Goal: Use online tool/utility: Utilize a website feature to perform a specific function

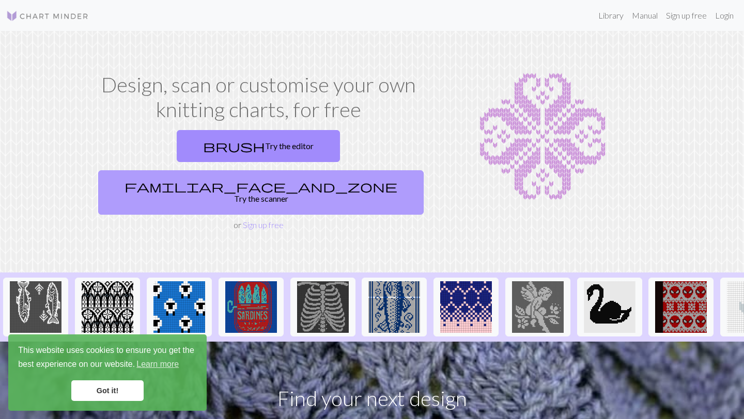
click at [347, 170] on link "familiar_face_and_zone Try the scanner" at bounding box center [260, 192] width 325 height 44
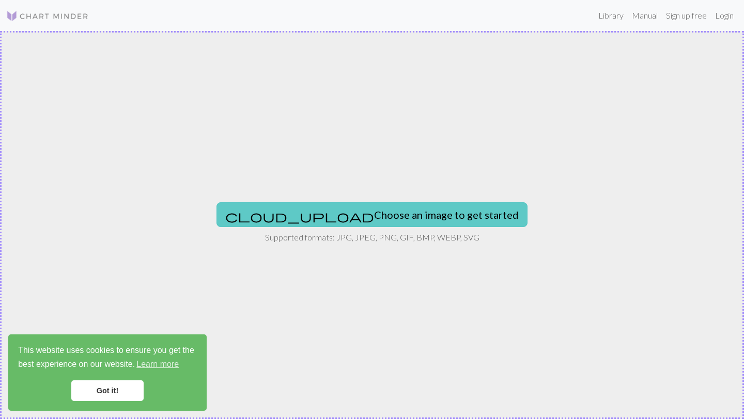
click at [348, 213] on button "cloud_upload Choose an image to get started" at bounding box center [371, 214] width 311 height 25
type input "C:\fakepath\ChatGPT Image [DATE], 10_33_40 AM.png"
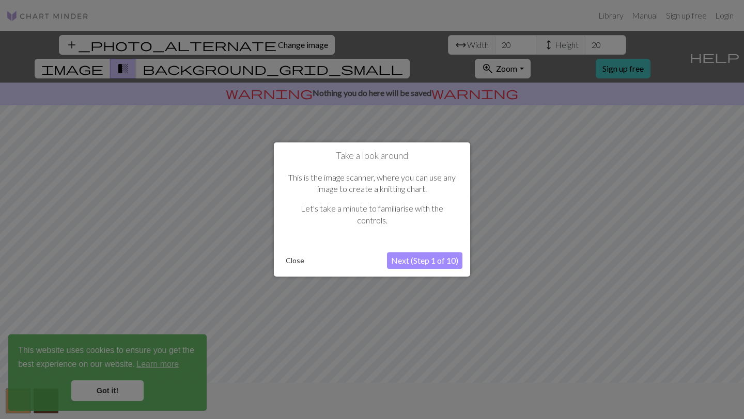
click at [420, 261] on button "Next (Step 1 of 10)" at bounding box center [424, 261] width 75 height 17
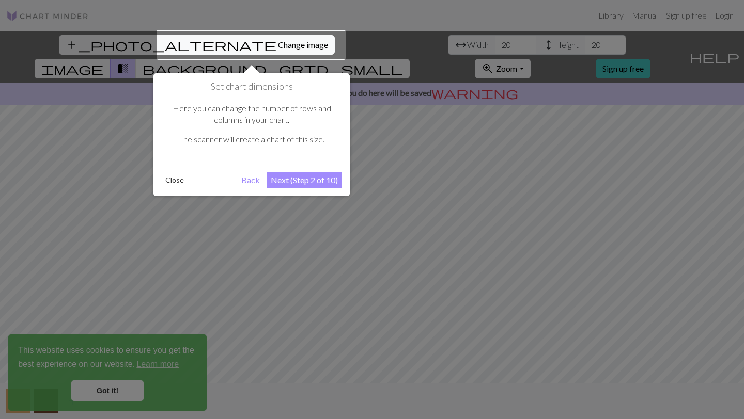
click at [179, 179] on button "Close" at bounding box center [174, 180] width 27 height 15
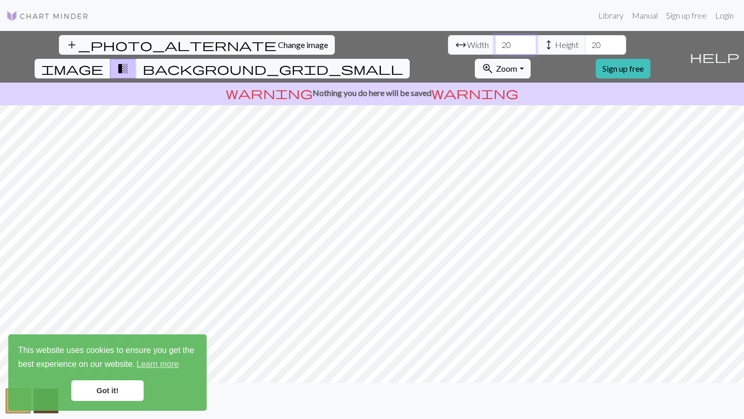
click at [495, 43] on input "20" at bounding box center [515, 45] width 41 height 20
click at [495, 46] on input "20" at bounding box center [515, 45] width 41 height 20
type input "80"
click at [585, 44] on input "20" at bounding box center [605, 45] width 41 height 20
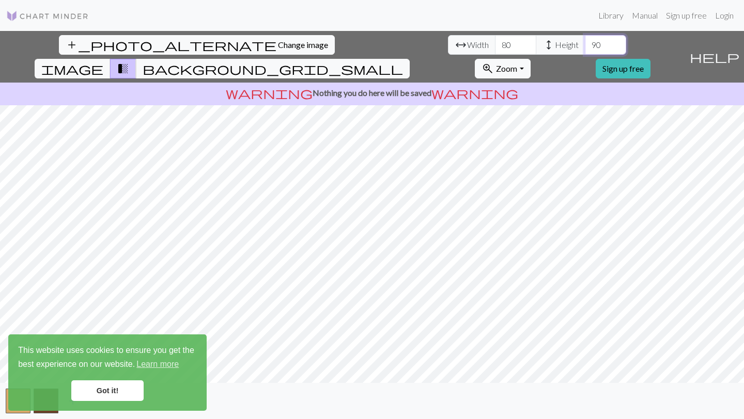
type input "90"
click at [113, 385] on link "Got it!" at bounding box center [107, 391] width 72 height 21
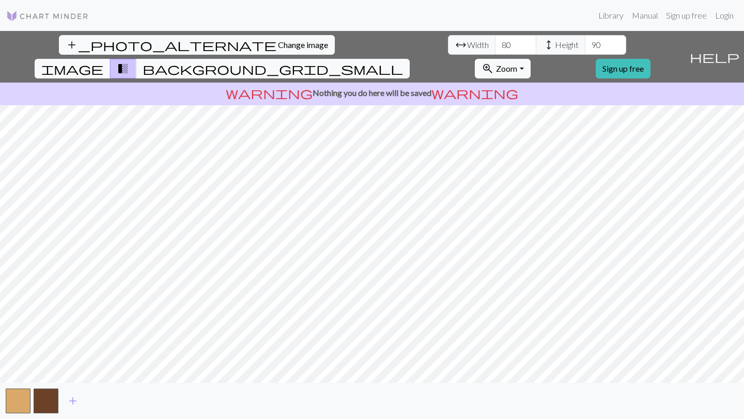
click at [70, 399] on div "Got it!" at bounding box center [107, 391] width 179 height 21
click at [75, 404] on span "add" at bounding box center [73, 401] width 12 height 14
click at [99, 403] on span "add" at bounding box center [101, 401] width 12 height 14
click at [132, 401] on span "add" at bounding box center [128, 401] width 12 height 14
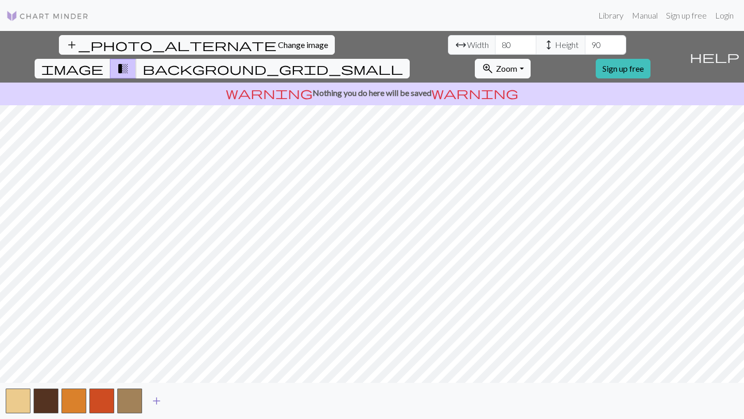
click at [158, 402] on span "add" at bounding box center [156, 401] width 12 height 14
click at [159, 405] on button "button" at bounding box center [157, 401] width 25 height 25
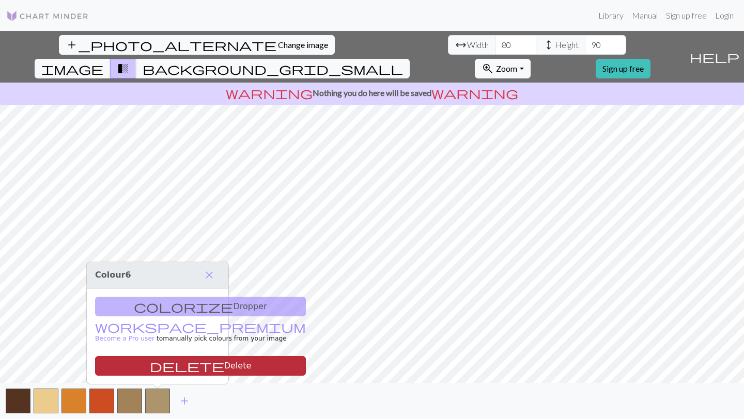
click at [159, 366] on button "delete Delete" at bounding box center [200, 366] width 211 height 20
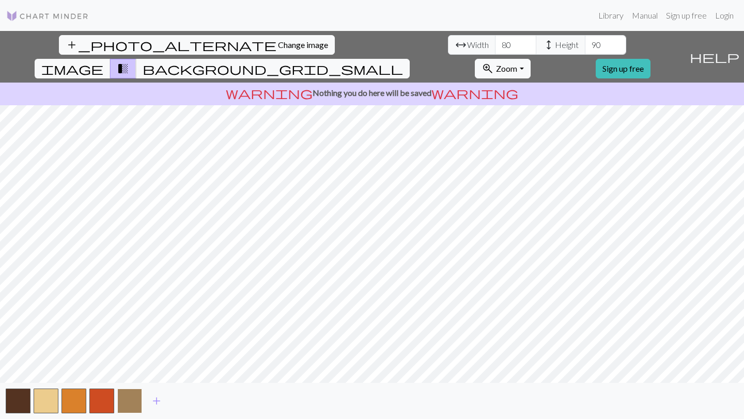
click at [132, 403] on button "button" at bounding box center [129, 401] width 25 height 25
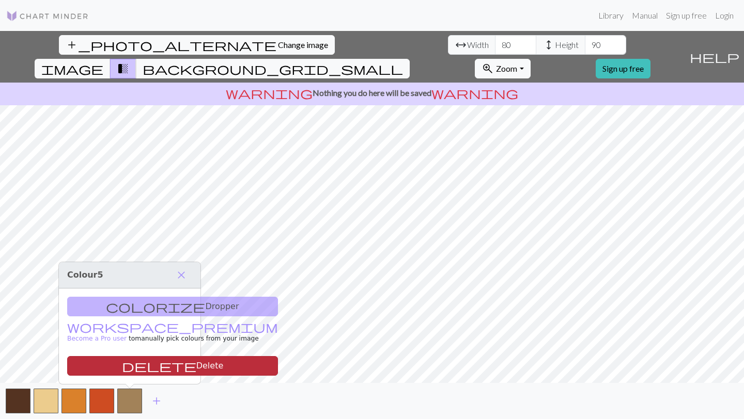
click at [130, 367] on button "delete Delete" at bounding box center [172, 366] width 211 height 20
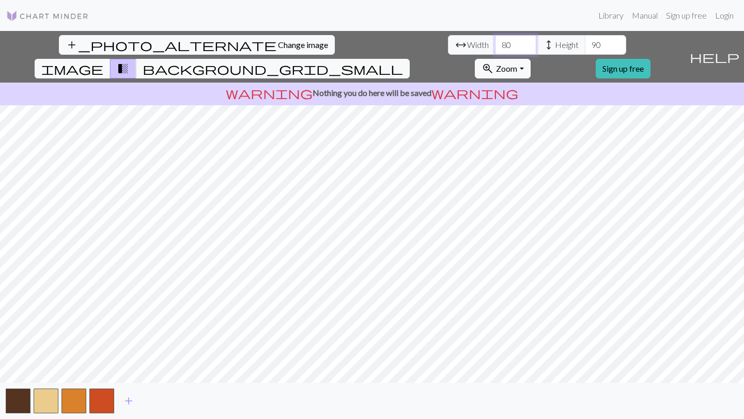
click at [495, 45] on input "80" at bounding box center [515, 45] width 41 height 20
type input "50"
click at [585, 42] on input "91" at bounding box center [605, 45] width 41 height 20
click at [585, 42] on input "92" at bounding box center [605, 45] width 41 height 20
click at [585, 42] on input "93" at bounding box center [605, 45] width 41 height 20
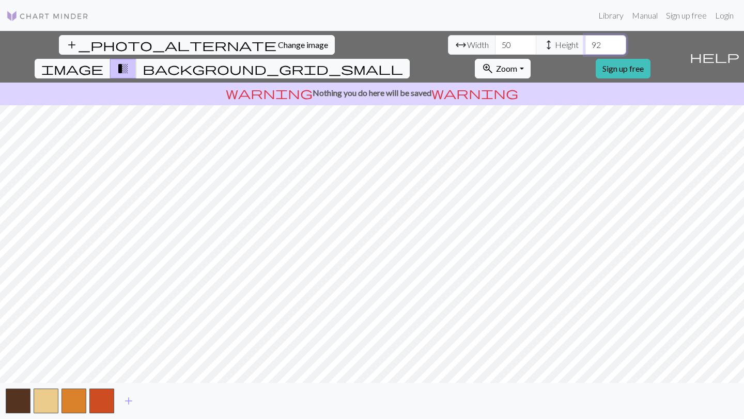
click at [585, 49] on input "92" at bounding box center [605, 45] width 41 height 20
click at [585, 49] on input "91" at bounding box center [605, 45] width 41 height 20
type input "90"
click at [585, 49] on input "90" at bounding box center [605, 45] width 41 height 20
click at [130, 401] on span "add" at bounding box center [128, 401] width 12 height 14
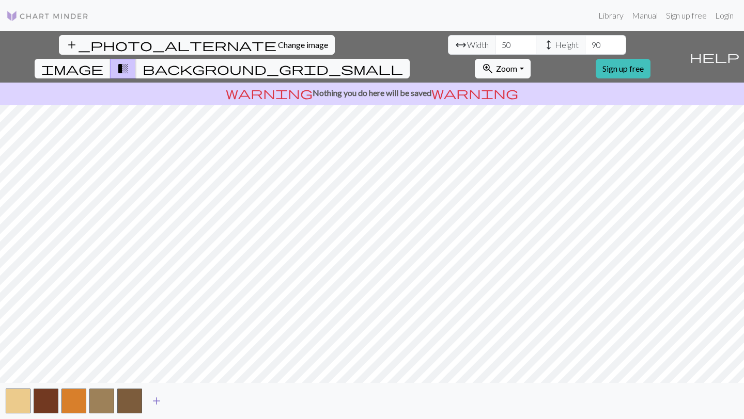
click at [130, 401] on button "button" at bounding box center [129, 401] width 25 height 25
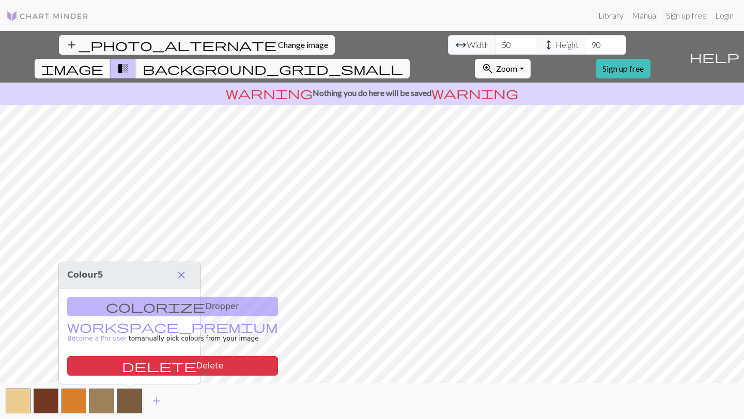
click at [182, 272] on span "close" at bounding box center [181, 275] width 12 height 14
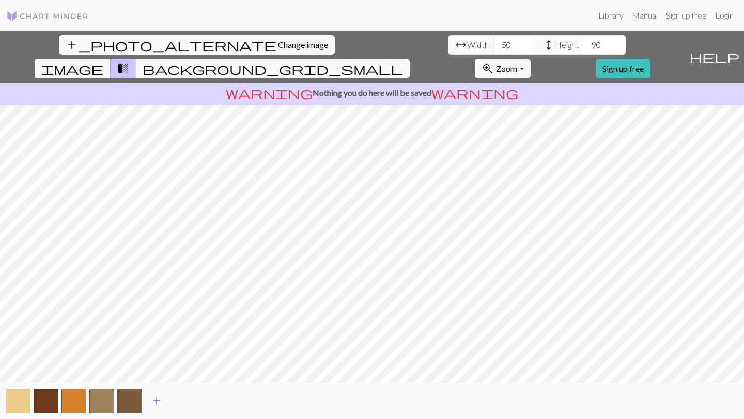
click at [160, 400] on span "add" at bounding box center [156, 401] width 12 height 14
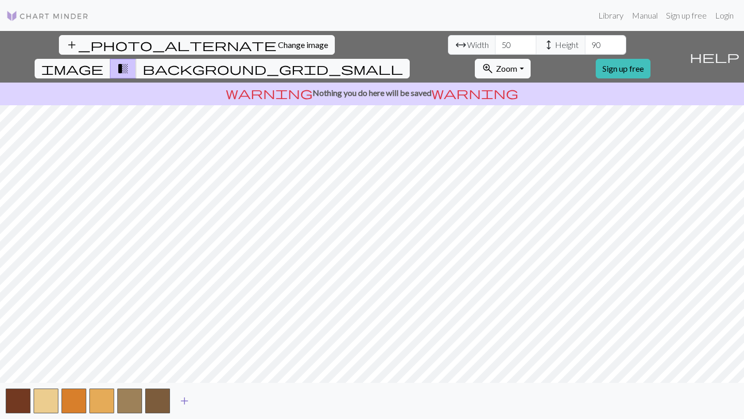
click at [182, 402] on span "add" at bounding box center [184, 401] width 12 height 14
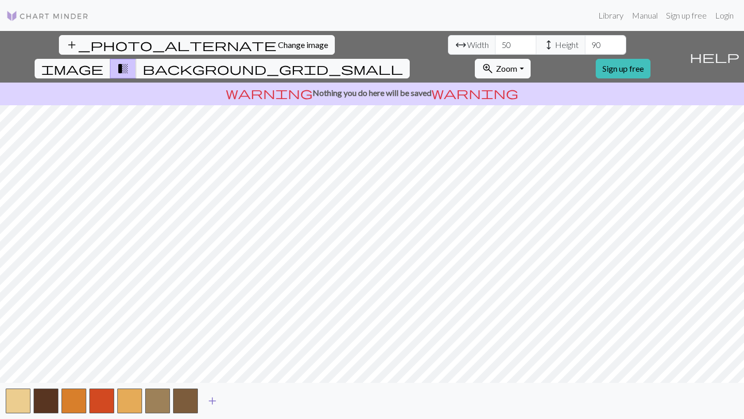
click at [214, 402] on span "add" at bounding box center [212, 401] width 12 height 14
click at [241, 401] on span "add" at bounding box center [240, 401] width 12 height 14
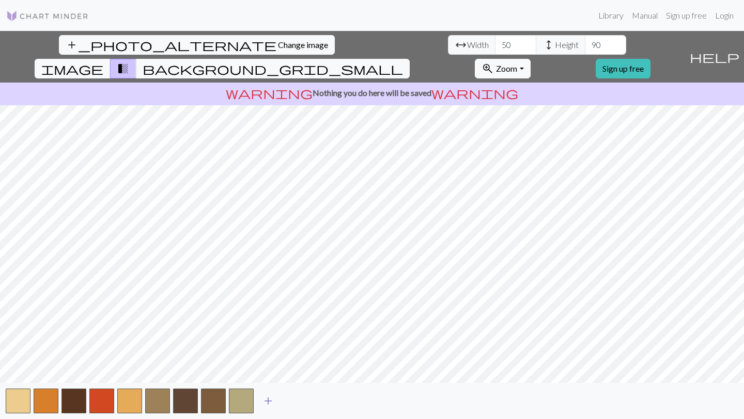
click at [268, 401] on span "add" at bounding box center [268, 401] width 12 height 14
click at [294, 403] on span "add" at bounding box center [296, 401] width 12 height 14
click at [319, 401] on span "add" at bounding box center [324, 401] width 12 height 14
click at [355, 398] on span "add" at bounding box center [352, 401] width 12 height 14
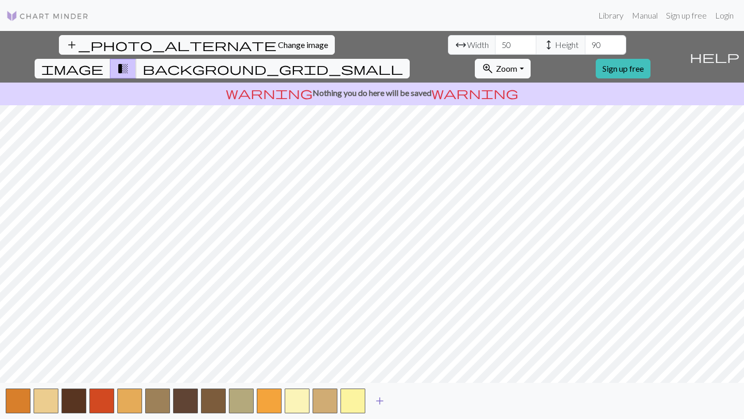
click at [377, 401] on span "add" at bounding box center [379, 401] width 12 height 14
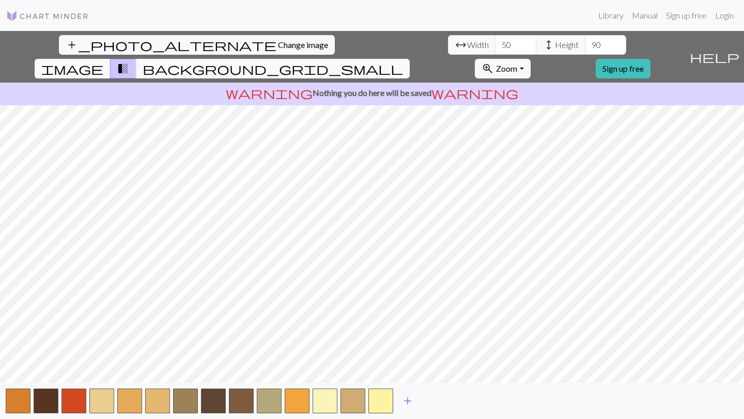
click at [406, 400] on span "add" at bounding box center [407, 401] width 12 height 14
click at [411, 400] on button "button" at bounding box center [408, 401] width 25 height 25
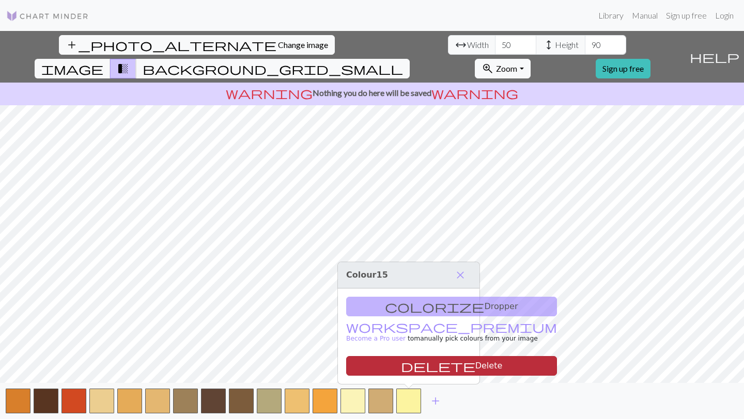
click at [403, 367] on button "delete Delete" at bounding box center [451, 366] width 211 height 20
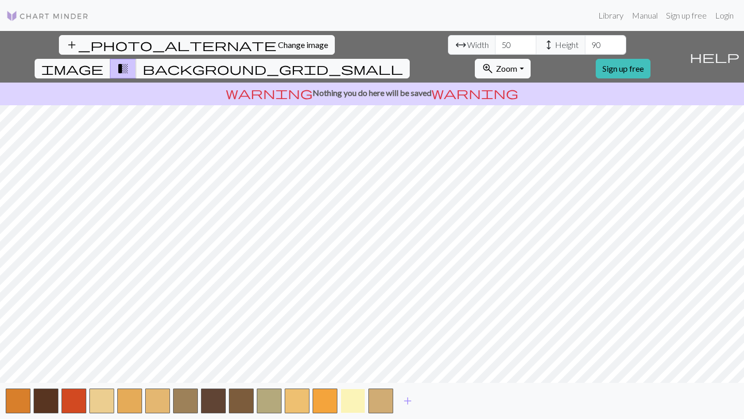
click at [352, 399] on button "button" at bounding box center [352, 401] width 25 height 25
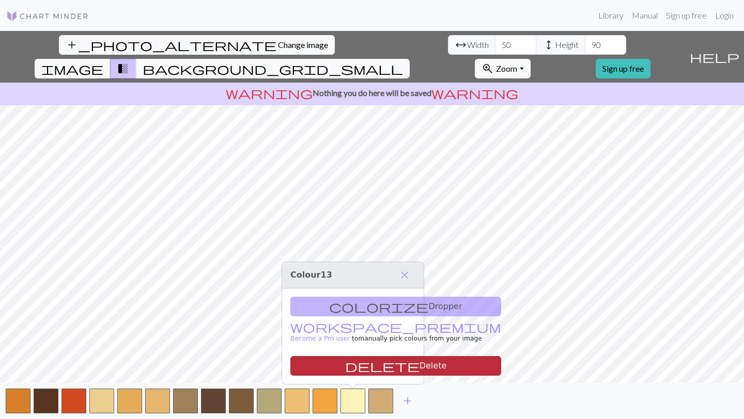
click at [349, 365] on button "delete Delete" at bounding box center [395, 366] width 211 height 20
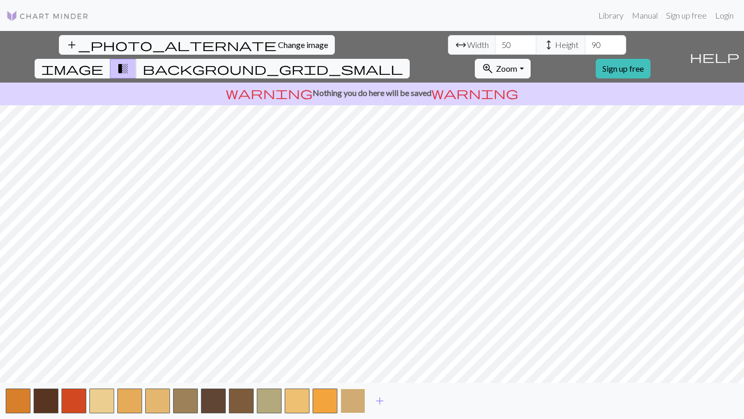
click at [349, 405] on button "button" at bounding box center [352, 401] width 25 height 25
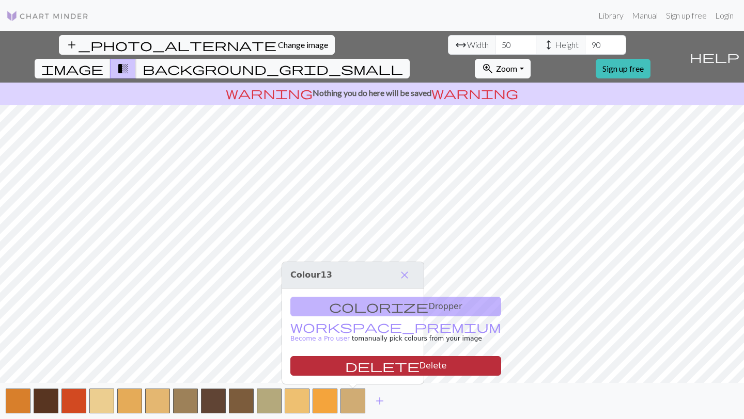
click at [345, 368] on span "delete" at bounding box center [382, 366] width 74 height 14
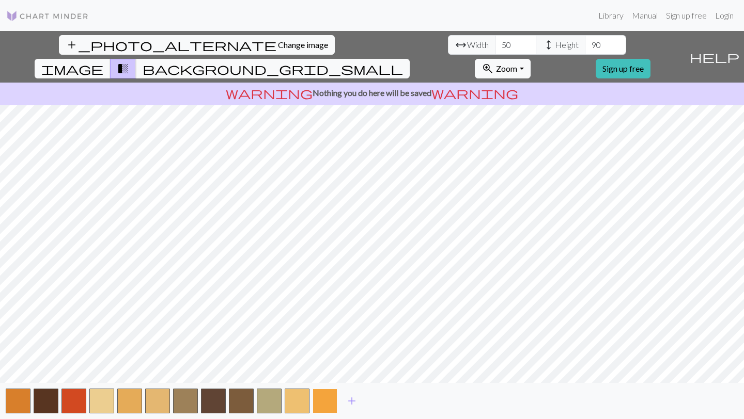
click at [325, 409] on button "button" at bounding box center [325, 401] width 25 height 25
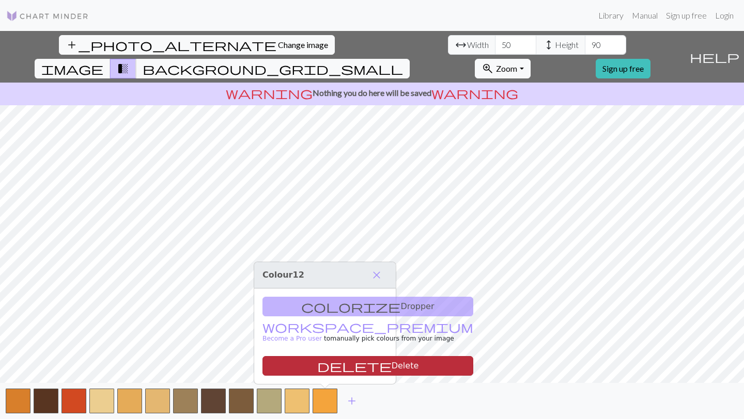
click at [327, 360] on button "delete Delete" at bounding box center [367, 366] width 211 height 20
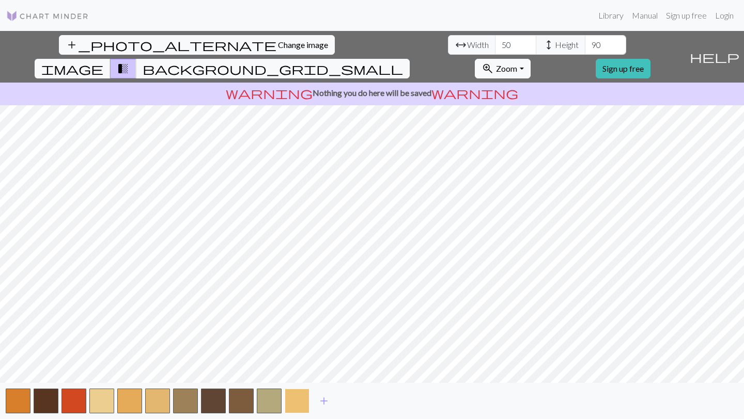
click at [304, 402] on button "button" at bounding box center [297, 401] width 25 height 25
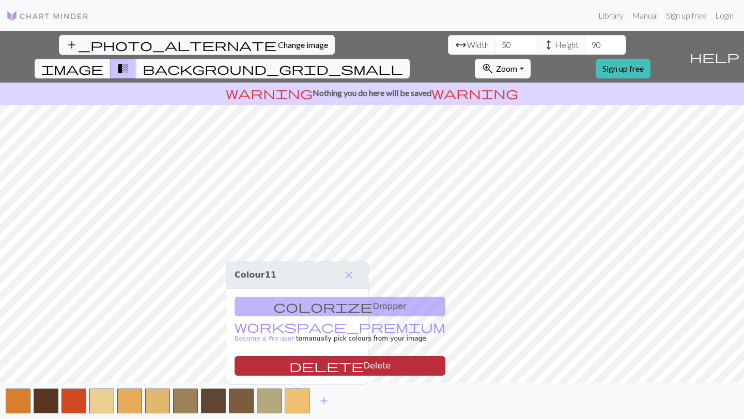
click at [302, 363] on button "delete Delete" at bounding box center [340, 366] width 211 height 20
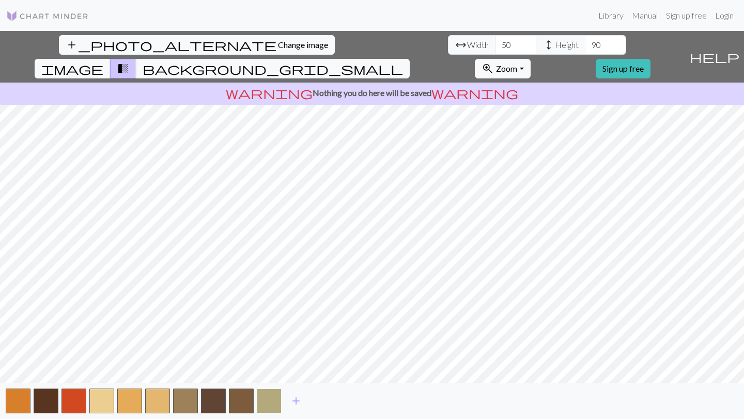
click at [276, 397] on button "button" at bounding box center [269, 401] width 25 height 25
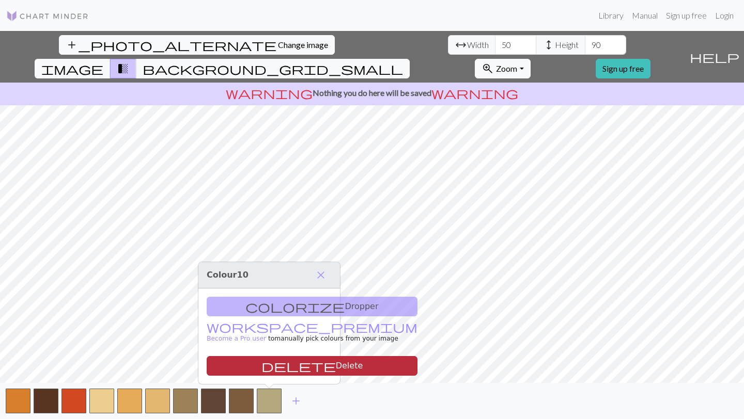
click at [280, 362] on button "delete Delete" at bounding box center [312, 366] width 211 height 20
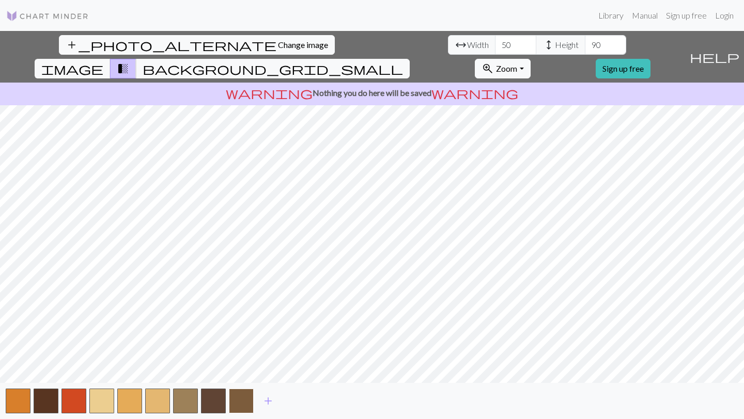
click at [241, 403] on button "button" at bounding box center [241, 401] width 25 height 25
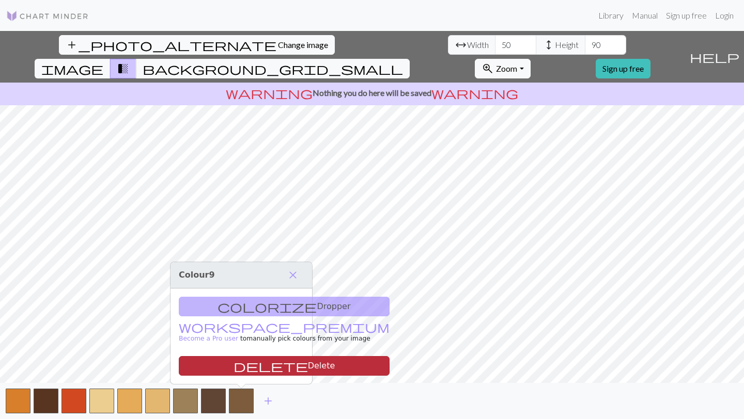
click at [242, 364] on button "delete Delete" at bounding box center [284, 366] width 211 height 20
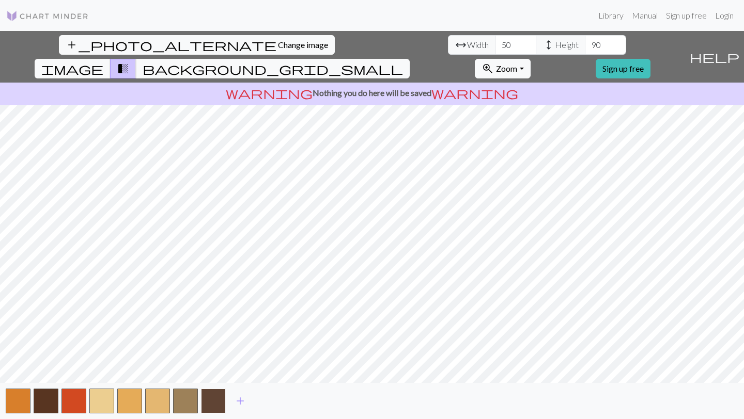
click at [211, 403] on button "button" at bounding box center [213, 401] width 25 height 25
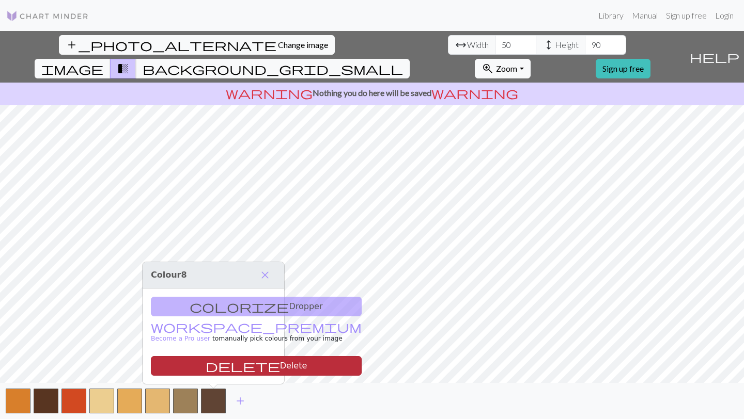
click at [214, 362] on button "delete Delete" at bounding box center [256, 366] width 211 height 20
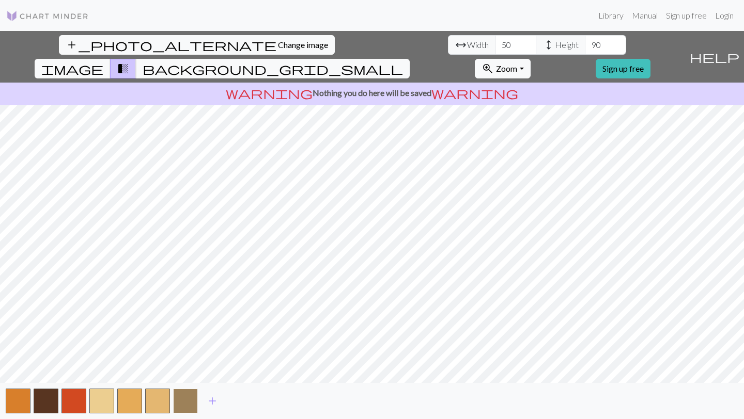
click at [190, 400] on button "button" at bounding box center [185, 401] width 25 height 25
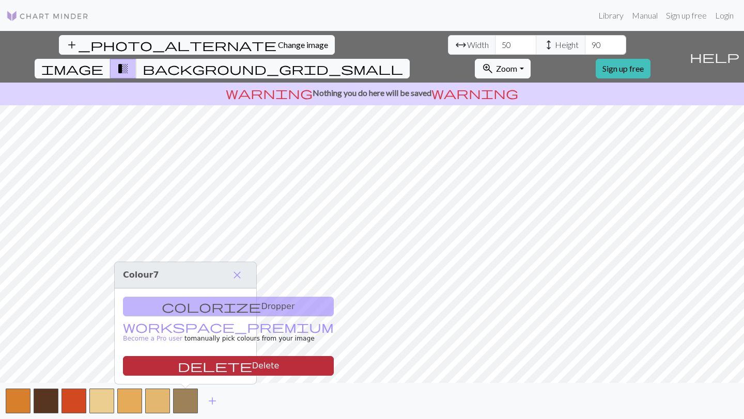
click at [193, 364] on button "delete Delete" at bounding box center [228, 366] width 211 height 20
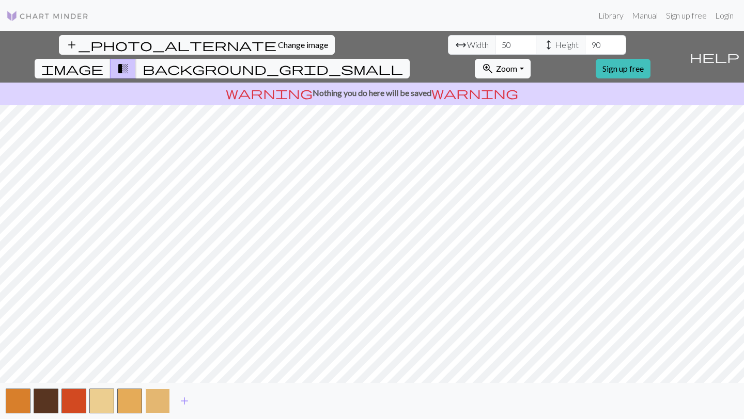
click at [159, 399] on button "button" at bounding box center [157, 401] width 25 height 25
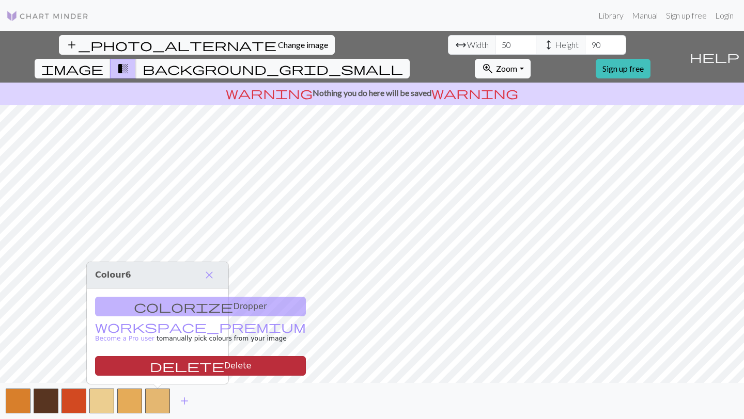
click at [160, 364] on button "delete Delete" at bounding box center [200, 366] width 211 height 20
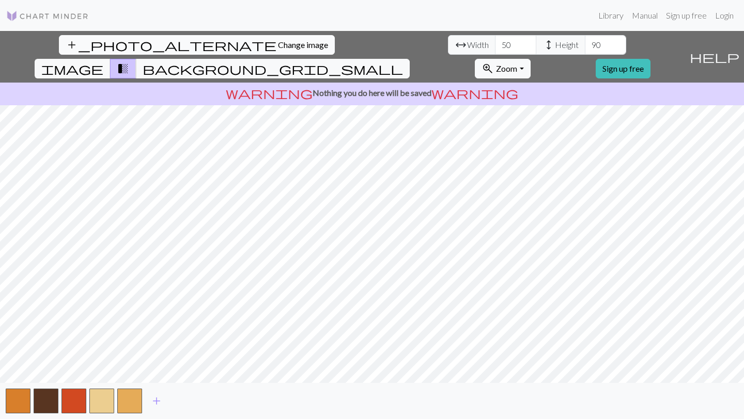
click at [278, 45] on span "Change image" at bounding box center [303, 45] width 50 height 10
click at [650, 59] on link "Sign up free" at bounding box center [623, 69] width 55 height 20
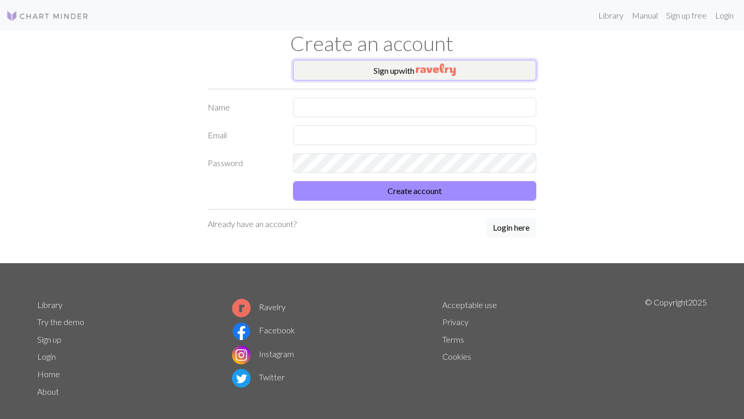
click at [393, 67] on button "Sign up with" at bounding box center [414, 70] width 243 height 21
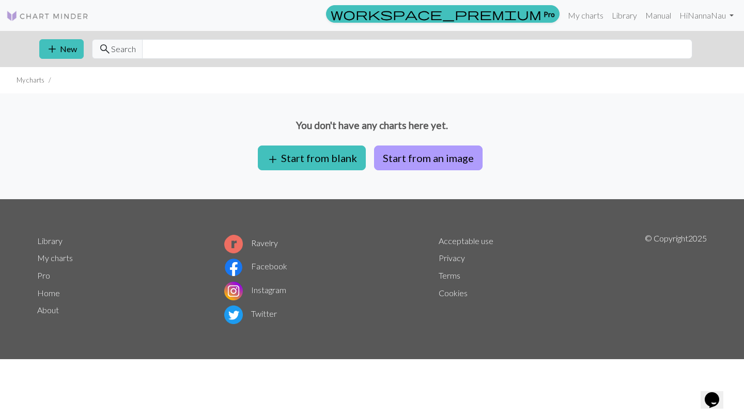
click at [406, 162] on button "Start from an image" at bounding box center [428, 158] width 108 height 25
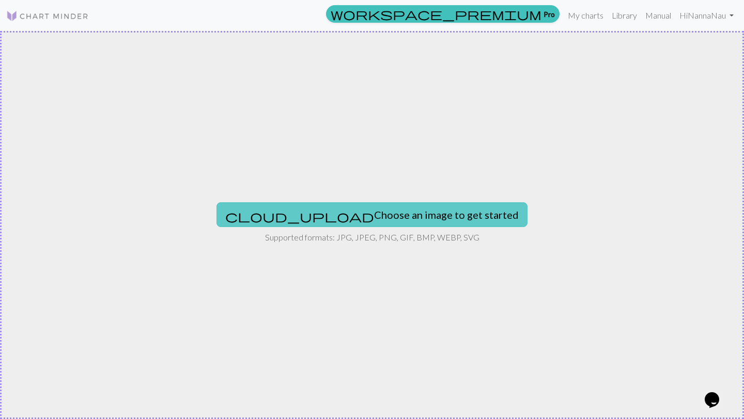
click at [371, 217] on button "cloud_upload Choose an image to get started" at bounding box center [371, 214] width 311 height 25
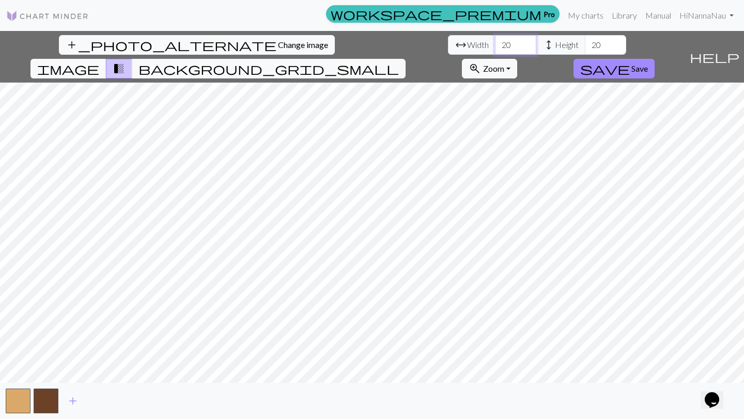
click at [495, 48] on input "20" at bounding box center [515, 45] width 41 height 20
type input "50"
click at [585, 47] on input "20" at bounding box center [605, 45] width 41 height 20
click at [585, 45] on input "80" at bounding box center [605, 45] width 41 height 20
click at [68, 404] on span "add" at bounding box center [73, 401] width 12 height 14
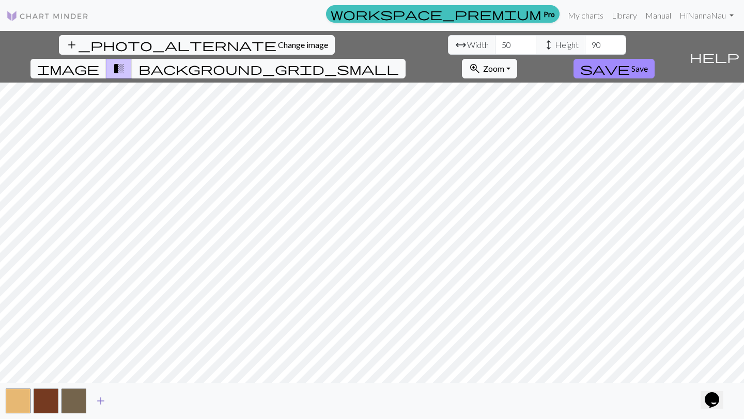
click at [93, 401] on button "add" at bounding box center [101, 402] width 26 height 20
click at [132, 402] on span "add" at bounding box center [128, 401] width 12 height 14
click at [153, 401] on span "add" at bounding box center [156, 401] width 12 height 14
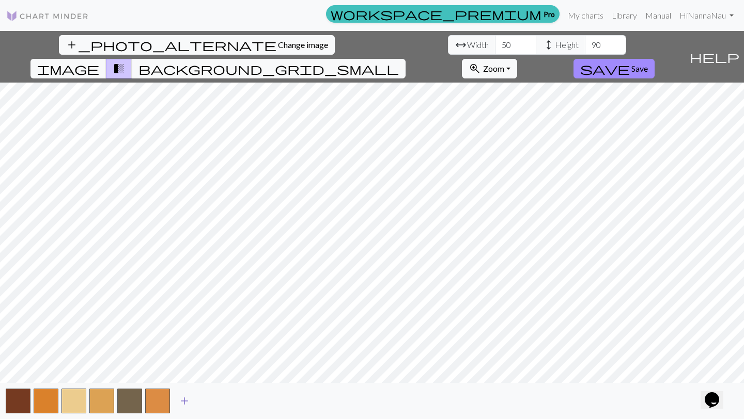
click at [189, 400] on span "add" at bounding box center [184, 401] width 12 height 14
click at [185, 404] on button "button" at bounding box center [185, 401] width 25 height 25
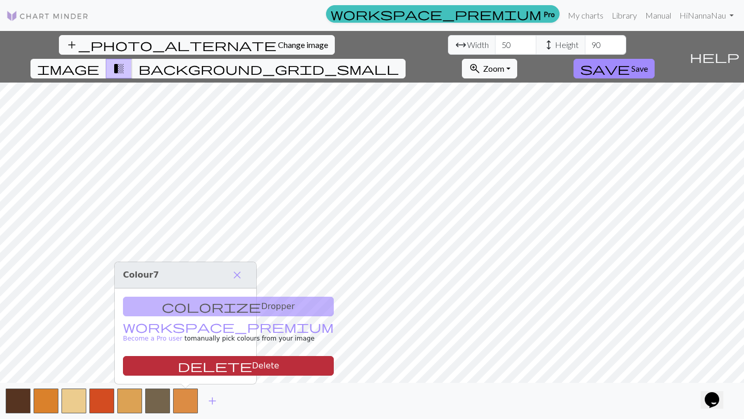
click at [186, 364] on button "delete Delete" at bounding box center [228, 366] width 211 height 20
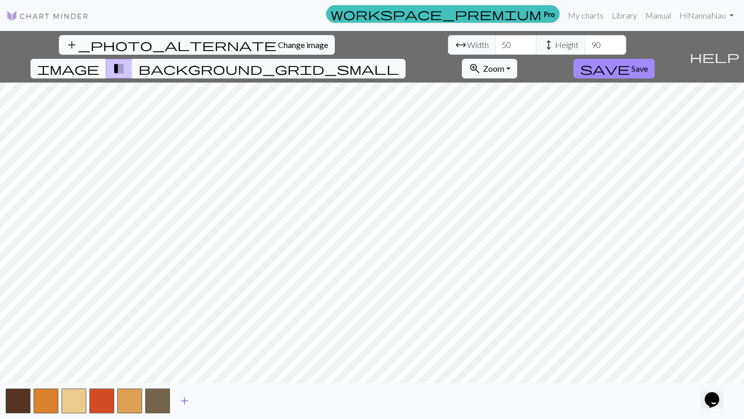
click at [185, 402] on span "add" at bounding box center [184, 401] width 12 height 14
click at [214, 401] on span "add" at bounding box center [212, 401] width 12 height 14
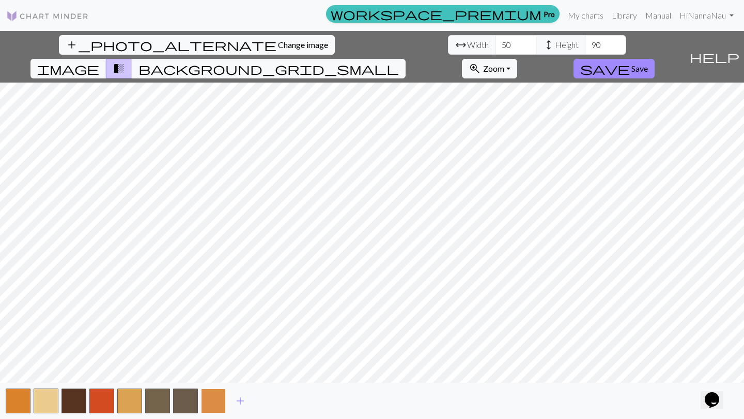
click at [219, 405] on button "button" at bounding box center [213, 401] width 25 height 25
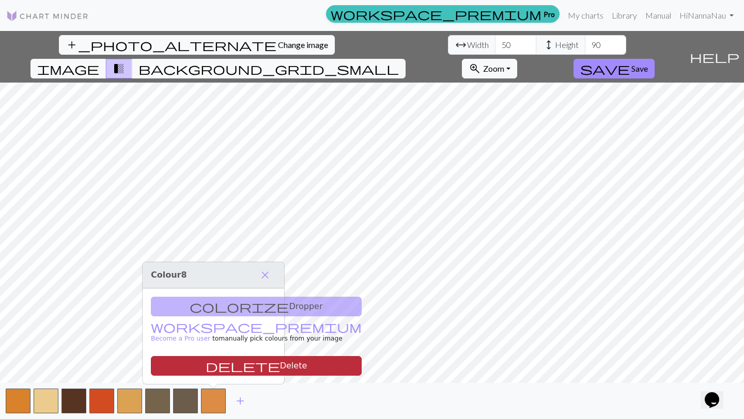
click at [209, 370] on button "delete Delete" at bounding box center [256, 366] width 211 height 20
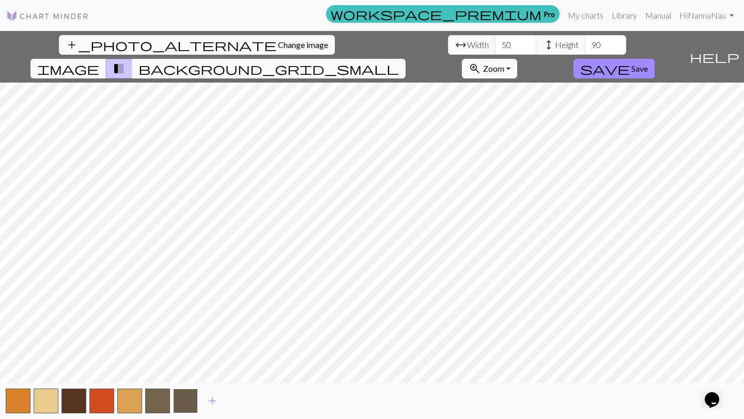
click at [188, 398] on button "button" at bounding box center [185, 401] width 25 height 25
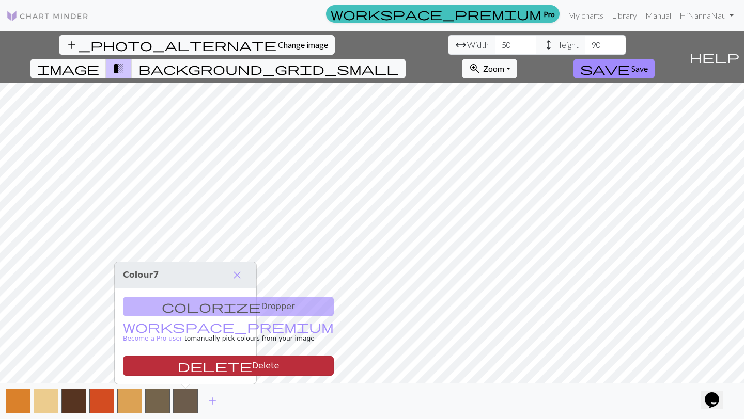
click at [191, 364] on button "delete Delete" at bounding box center [228, 366] width 211 height 20
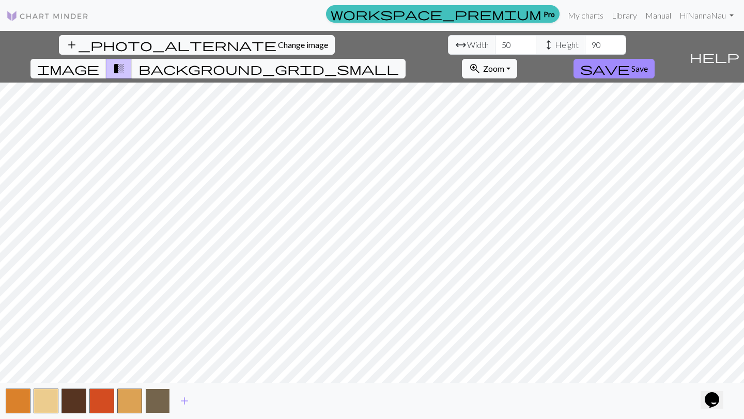
click at [162, 394] on button "button" at bounding box center [157, 401] width 25 height 25
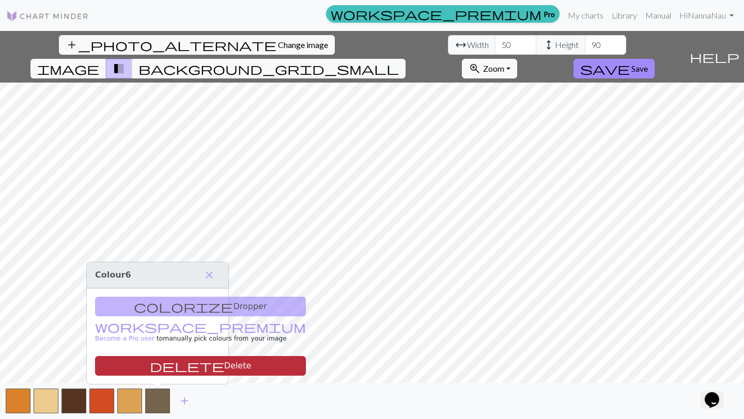
click at [163, 367] on button "delete Delete" at bounding box center [200, 366] width 211 height 20
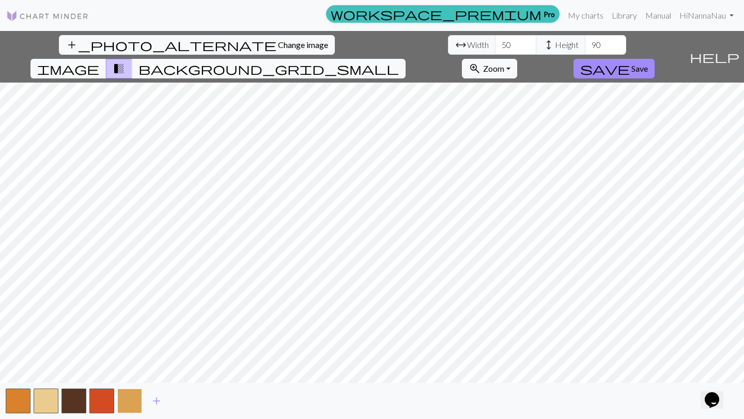
click at [136, 401] on button "button" at bounding box center [129, 401] width 25 height 25
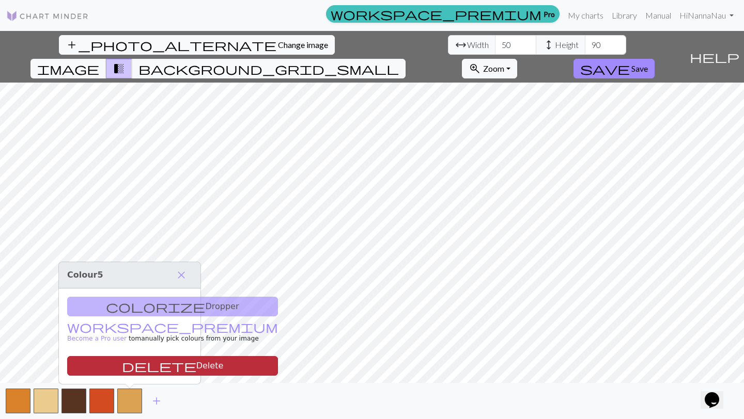
click at [136, 367] on button "delete Delete" at bounding box center [172, 366] width 211 height 20
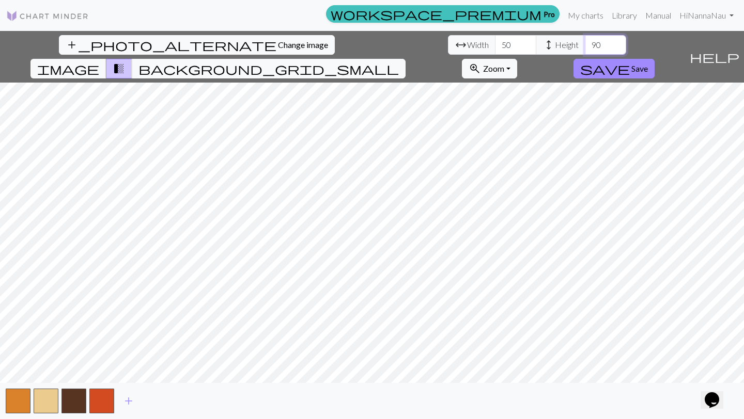
click at [585, 45] on input "90" at bounding box center [605, 45] width 41 height 20
click at [585, 43] on input "60" at bounding box center [605, 45] width 41 height 20
click at [585, 43] on input "51" at bounding box center [605, 45] width 41 height 20
click at [585, 43] on input "52" at bounding box center [605, 45] width 41 height 20
click at [585, 43] on input "53" at bounding box center [605, 45] width 41 height 20
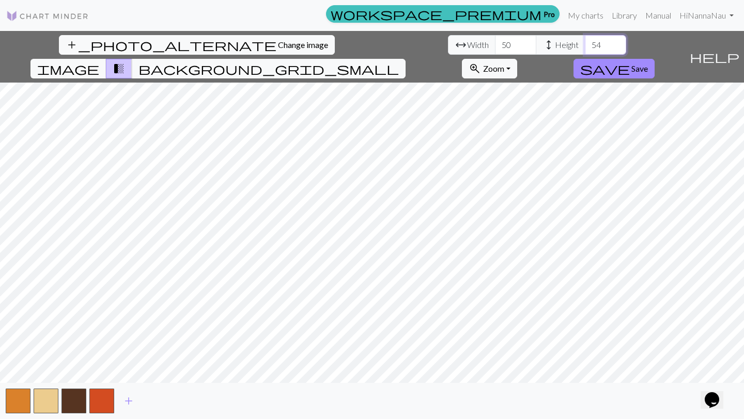
click at [585, 43] on input "54" at bounding box center [605, 45] width 41 height 20
click at [585, 41] on input "55" at bounding box center [605, 45] width 41 height 20
click at [585, 41] on input "56" at bounding box center [605, 45] width 41 height 20
click at [585, 41] on input "57" at bounding box center [605, 45] width 41 height 20
click at [585, 41] on input "58" at bounding box center [605, 45] width 41 height 20
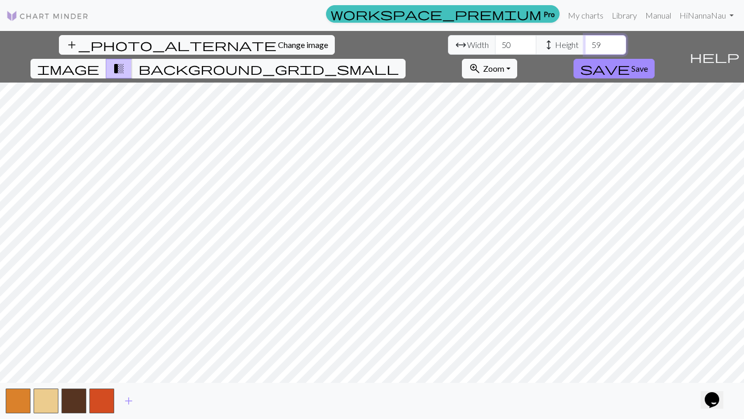
click at [585, 41] on input "59" at bounding box center [605, 45] width 41 height 20
click at [585, 41] on input "60" at bounding box center [605, 45] width 41 height 20
click at [585, 41] on input "61" at bounding box center [605, 45] width 41 height 20
click at [585, 41] on input "62" at bounding box center [605, 45] width 41 height 20
click at [585, 41] on input "63" at bounding box center [605, 45] width 41 height 20
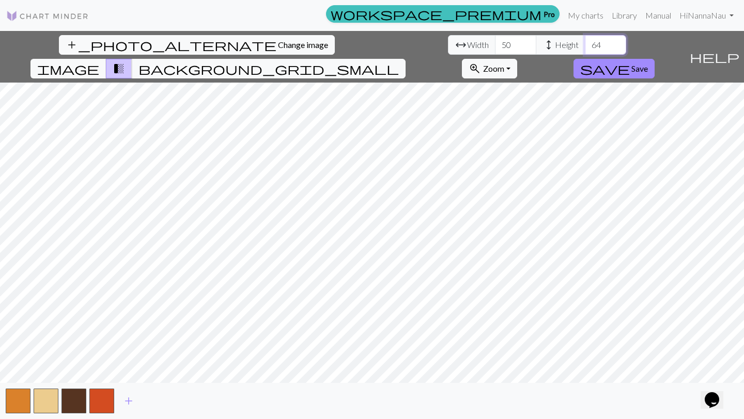
click at [585, 41] on input "64" at bounding box center [605, 45] width 41 height 20
click at [585, 41] on input "65" at bounding box center [605, 45] width 41 height 20
click at [585, 41] on input "66" at bounding box center [605, 45] width 41 height 20
click at [585, 41] on input "67" at bounding box center [605, 45] width 41 height 20
click at [585, 41] on input "68" at bounding box center [605, 45] width 41 height 20
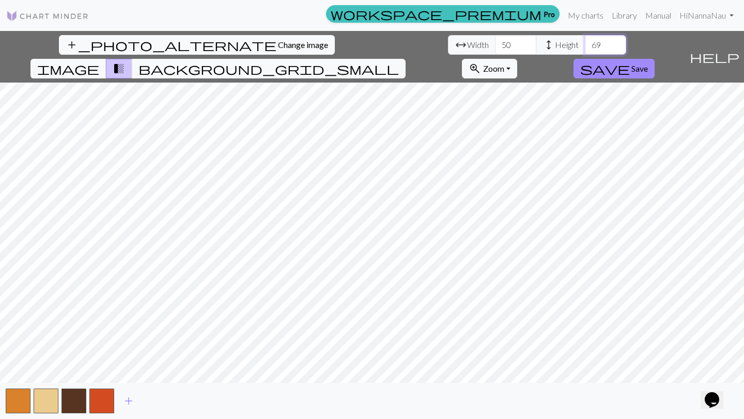
type input "69"
click at [585, 40] on input "69" at bounding box center [605, 45] width 41 height 20
click at [654, 59] on button "save Save" at bounding box center [613, 69] width 81 height 20
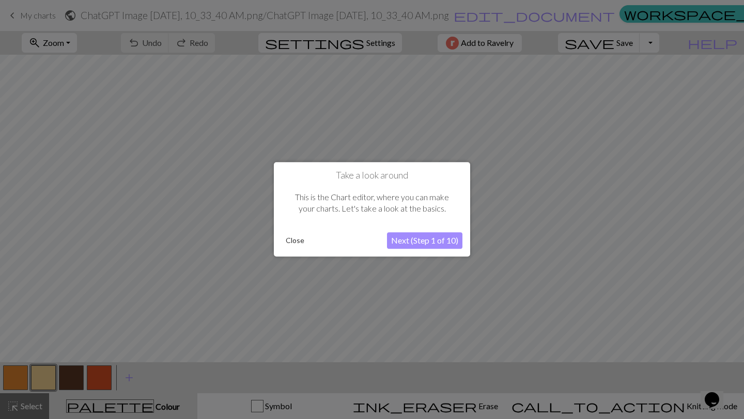
click at [290, 242] on button "Close" at bounding box center [295, 240] width 27 height 15
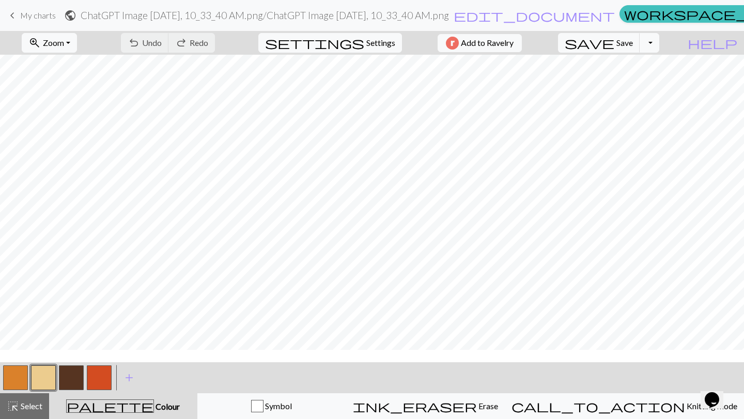
scroll to position [61, 0]
click at [6, 376] on button "button" at bounding box center [15, 378] width 25 height 25
click at [48, 373] on button "button" at bounding box center [43, 378] width 25 height 25
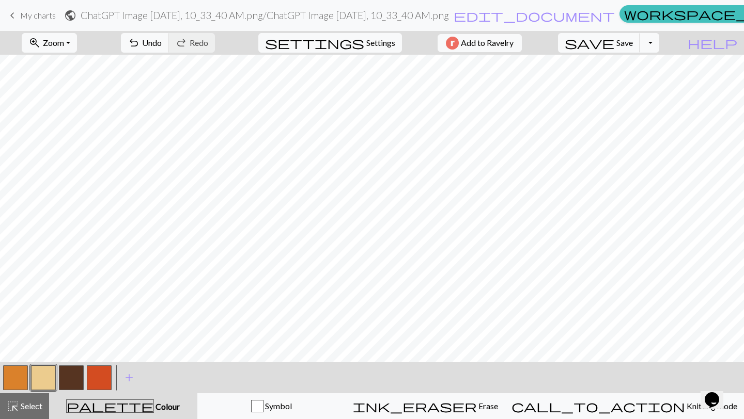
click at [24, 376] on button "button" at bounding box center [15, 378] width 25 height 25
click at [35, 385] on button "button" at bounding box center [43, 378] width 25 height 25
click at [16, 382] on button "button" at bounding box center [15, 378] width 25 height 25
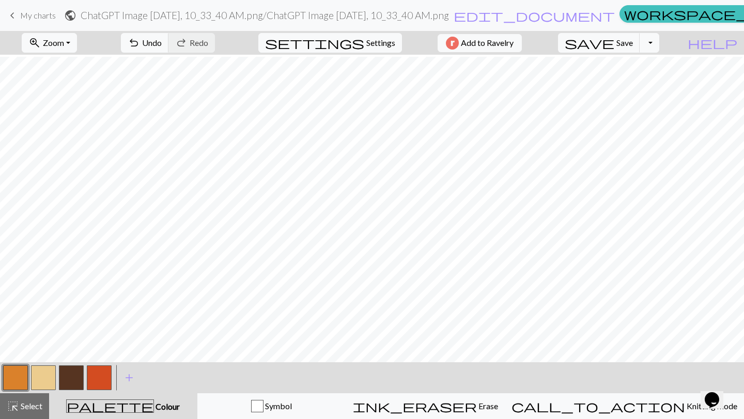
scroll to position [451, 0]
click at [41, 380] on button "button" at bounding box center [43, 378] width 25 height 25
click at [15, 370] on button "button" at bounding box center [15, 378] width 25 height 25
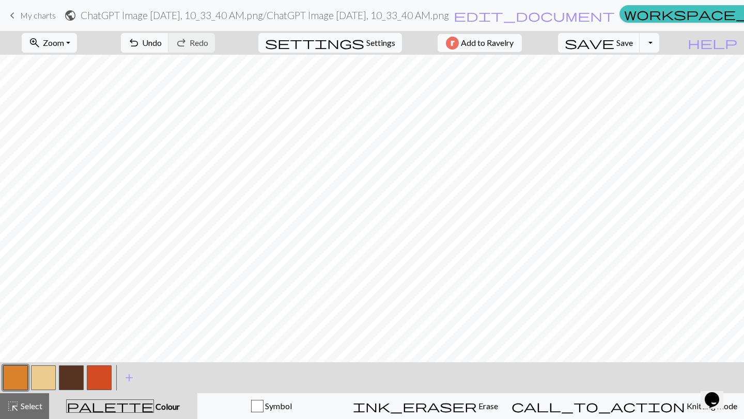
click at [44, 380] on button "button" at bounding box center [43, 378] width 25 height 25
click at [19, 376] on button "button" at bounding box center [15, 378] width 25 height 25
click at [127, 376] on span "add" at bounding box center [129, 378] width 12 height 14
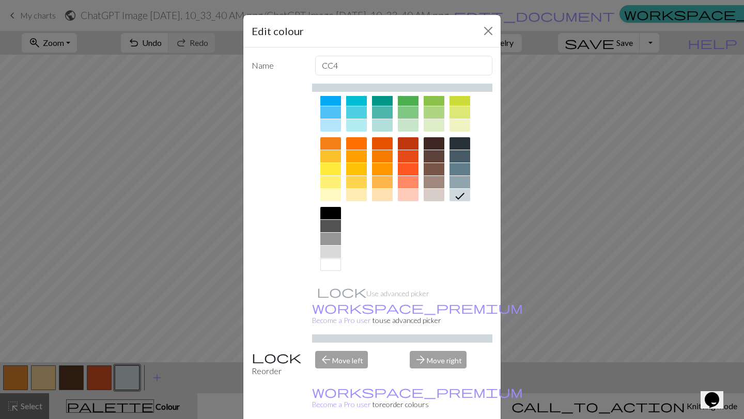
scroll to position [3, 0]
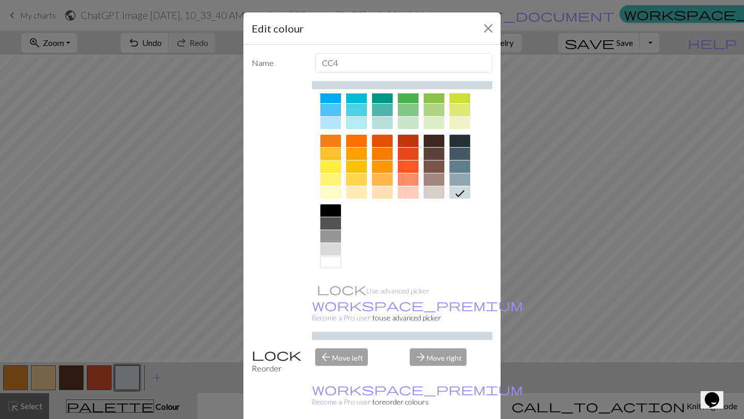
click at [335, 263] on div at bounding box center [330, 262] width 21 height 12
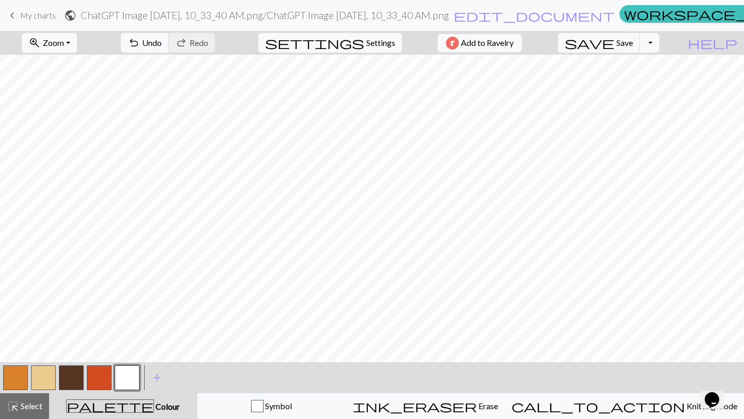
click at [76, 377] on button "button" at bounding box center [71, 378] width 25 height 25
click at [141, 372] on div at bounding box center [127, 378] width 28 height 28
click at [129, 375] on button "button" at bounding box center [127, 378] width 25 height 25
click at [41, 380] on button "button" at bounding box center [43, 378] width 25 height 25
click at [4, 380] on button "button" at bounding box center [15, 378] width 25 height 25
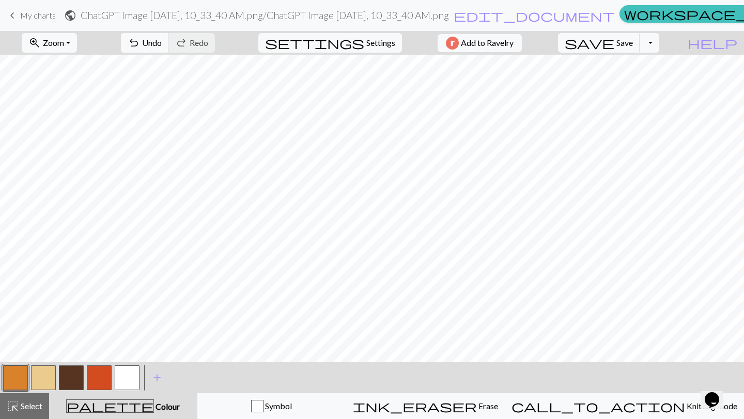
click at [71, 376] on button "button" at bounding box center [71, 378] width 25 height 25
click at [157, 379] on span "add" at bounding box center [157, 378] width 12 height 14
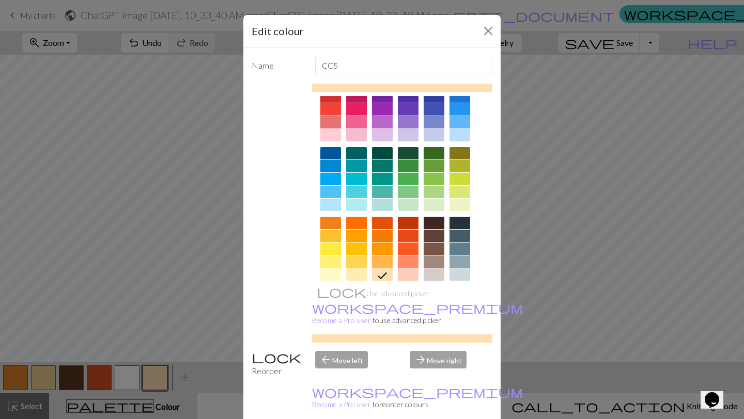
scroll to position [28, 0]
click at [436, 253] on div at bounding box center [434, 248] width 21 height 12
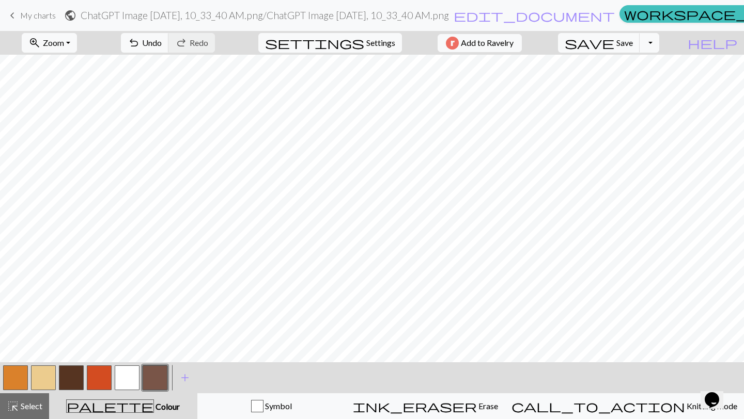
click at [158, 382] on button "button" at bounding box center [155, 378] width 25 height 25
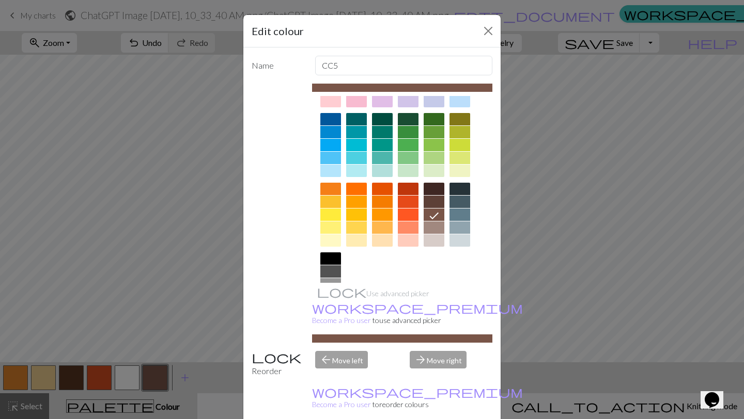
scroll to position [77, 0]
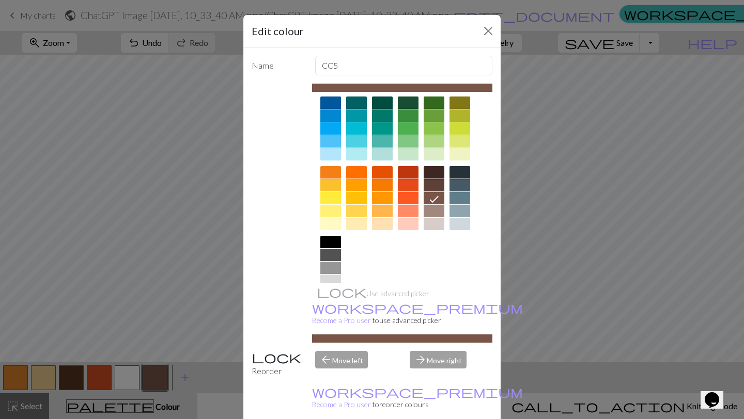
click at [381, 169] on div at bounding box center [382, 172] width 21 height 12
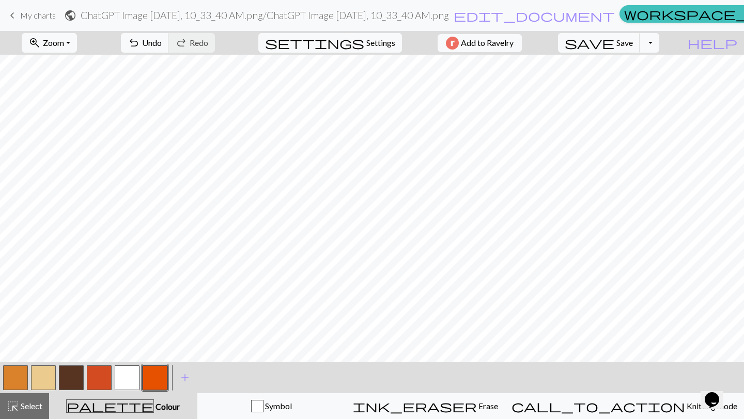
click at [155, 381] on button "button" at bounding box center [155, 378] width 25 height 25
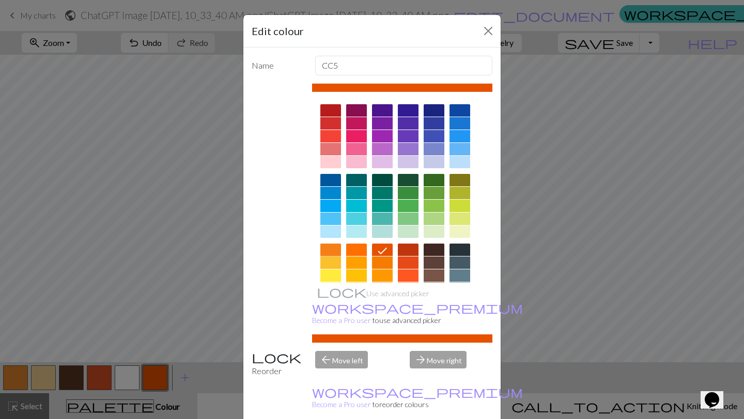
click at [329, 246] on div at bounding box center [330, 250] width 21 height 12
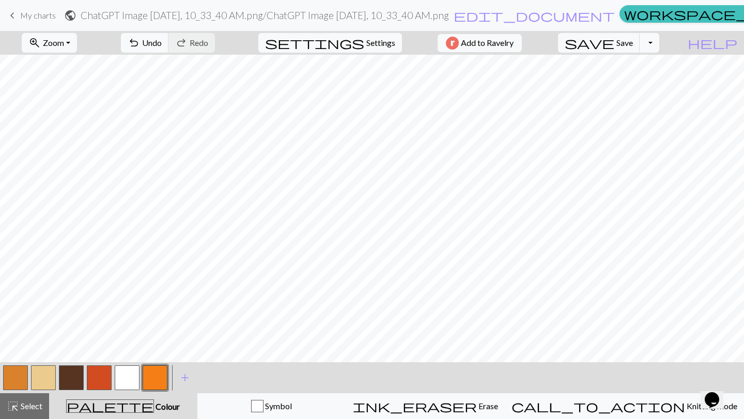
click at [151, 378] on button "button" at bounding box center [155, 378] width 25 height 25
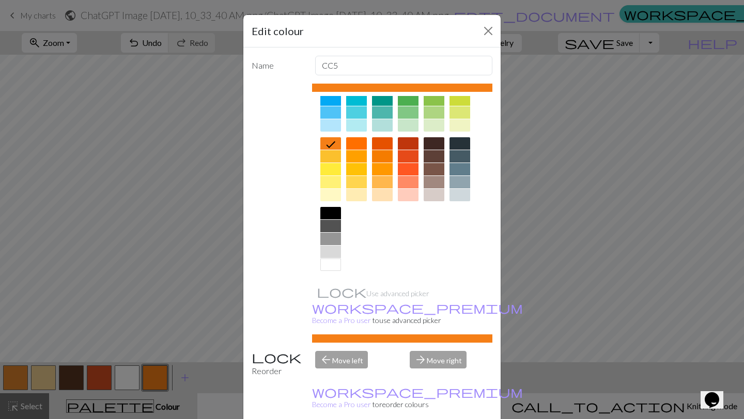
scroll to position [0, 0]
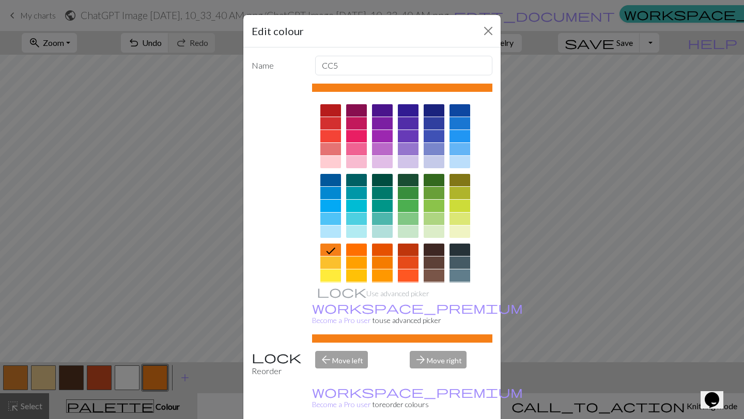
click at [407, 249] on div at bounding box center [408, 250] width 21 height 12
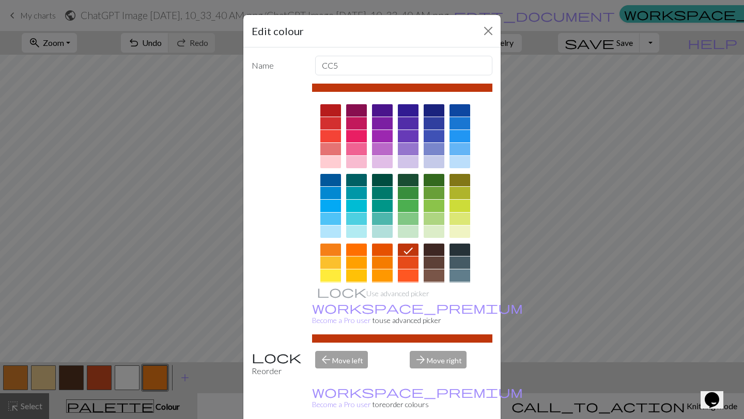
click at [442, 351] on div "arrow_forward Move right" at bounding box center [450, 364] width 95 height 26
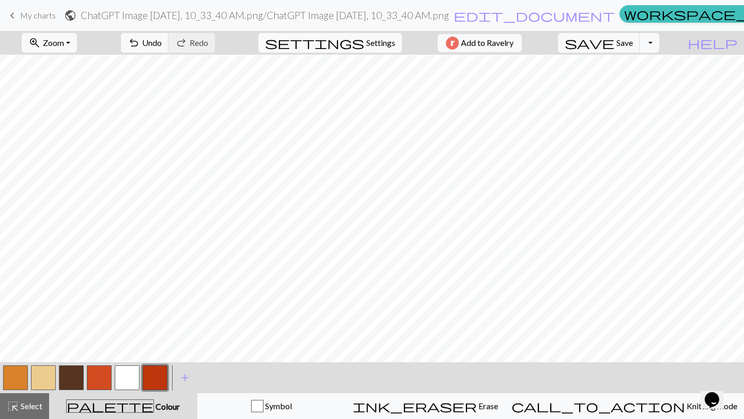
click at [160, 375] on button "button" at bounding box center [155, 378] width 25 height 25
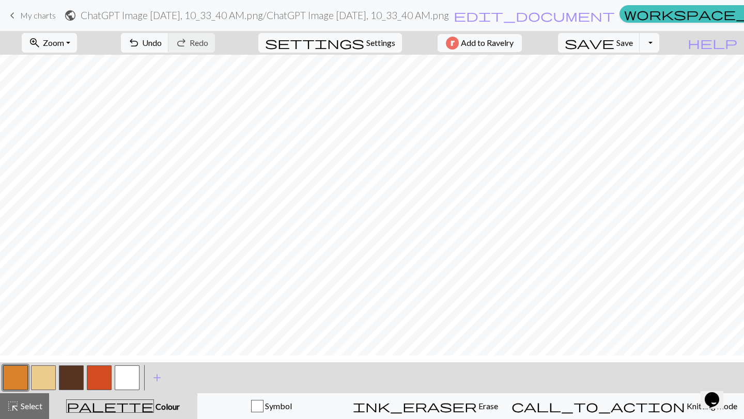
scroll to position [59, 0]
click at [73, 380] on button "button" at bounding box center [71, 378] width 25 height 25
click at [162, 42] on span "Undo" at bounding box center [152, 43] width 20 height 10
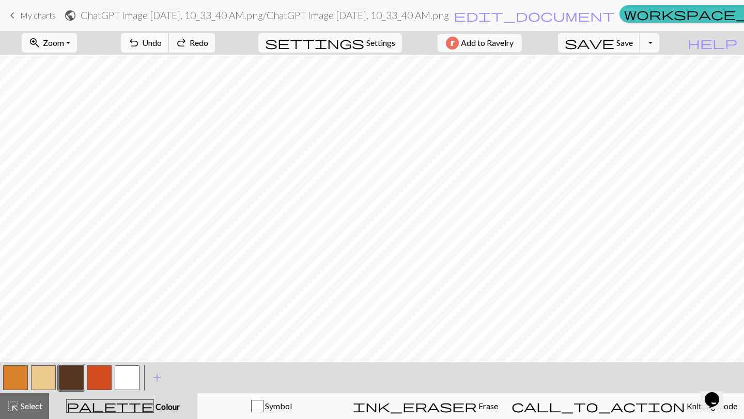
click at [162, 42] on span "Undo" at bounding box center [152, 43] width 20 height 10
click at [162, 41] on span "Undo" at bounding box center [152, 43] width 20 height 10
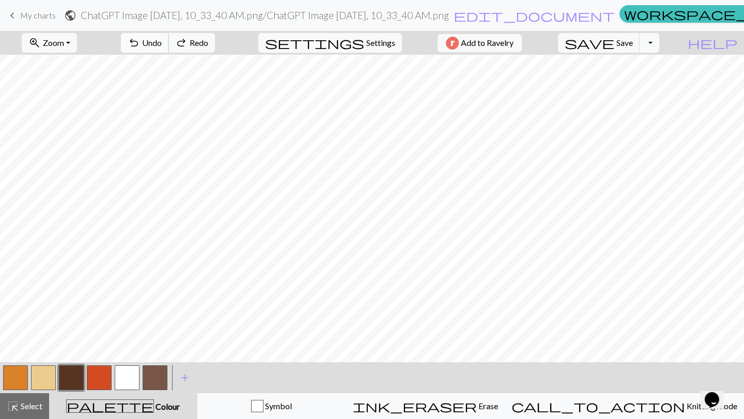
click at [162, 41] on span "Undo" at bounding box center [152, 43] width 20 height 10
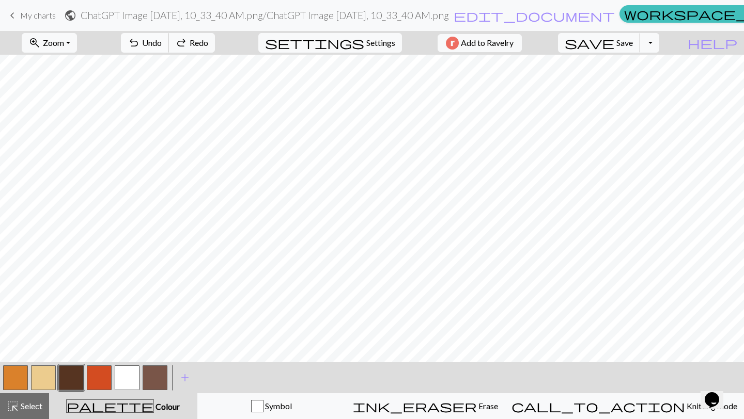
click at [162, 41] on span "Undo" at bounding box center [152, 43] width 20 height 10
click at [183, 376] on span "add" at bounding box center [185, 378] width 12 height 14
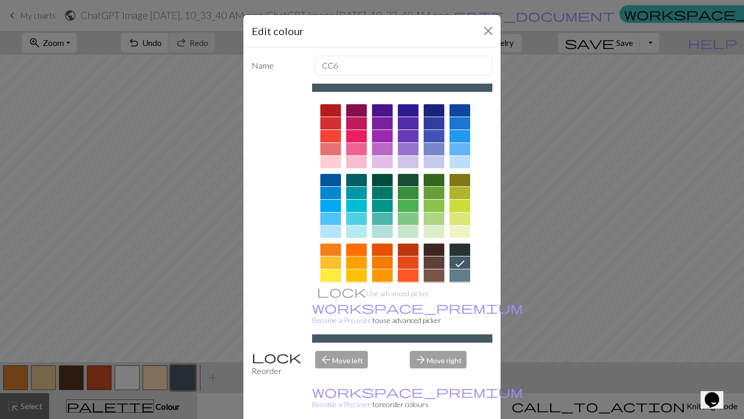
click at [411, 246] on div at bounding box center [408, 250] width 21 height 12
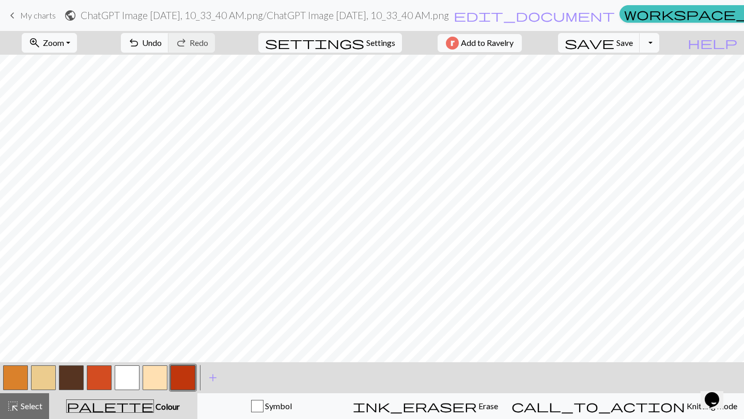
click at [184, 376] on button "button" at bounding box center [182, 378] width 25 height 25
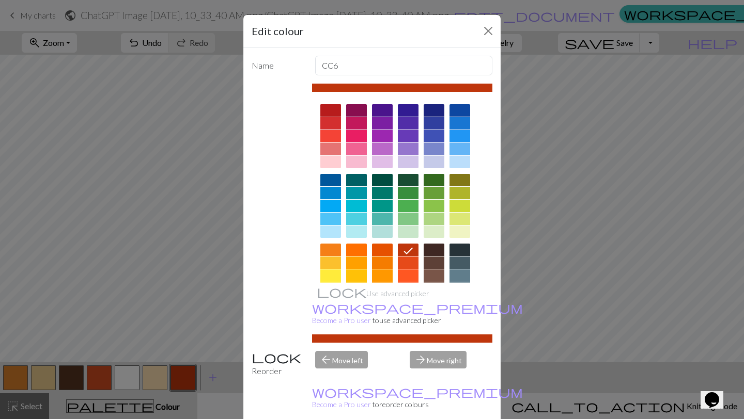
click at [321, 110] on div at bounding box center [330, 110] width 21 height 12
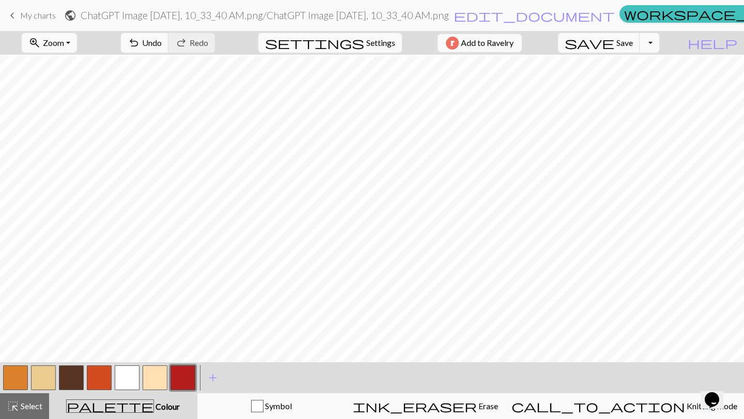
scroll to position [176, 0]
click at [48, 381] on button "button" at bounding box center [43, 378] width 25 height 25
click at [21, 377] on button "button" at bounding box center [15, 378] width 25 height 25
click at [48, 377] on button "button" at bounding box center [43, 378] width 25 height 25
click at [134, 380] on button "button" at bounding box center [127, 378] width 25 height 25
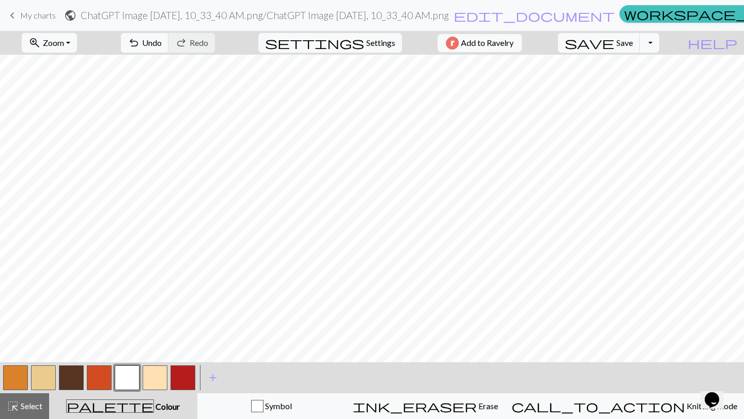
click at [127, 367] on button "button" at bounding box center [127, 378] width 25 height 25
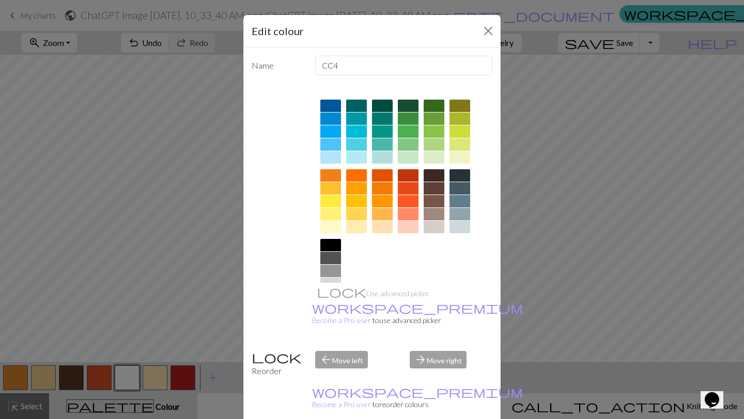
scroll to position [106, 0]
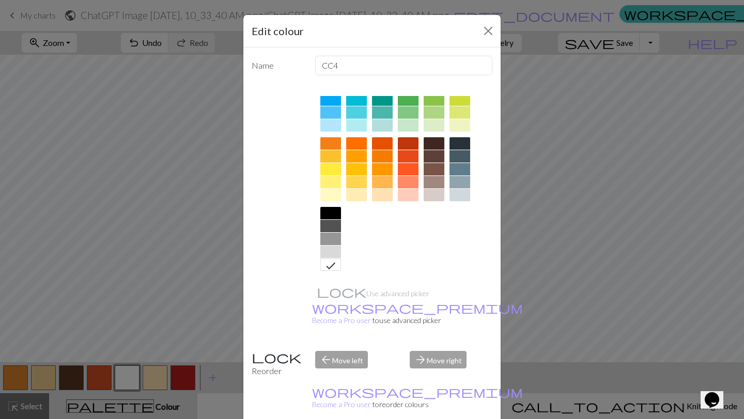
click at [360, 197] on div at bounding box center [356, 195] width 21 height 12
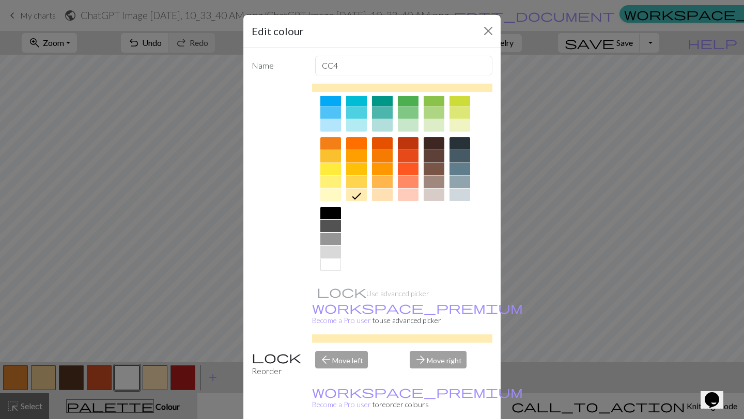
click at [335, 195] on div at bounding box center [330, 195] width 21 height 12
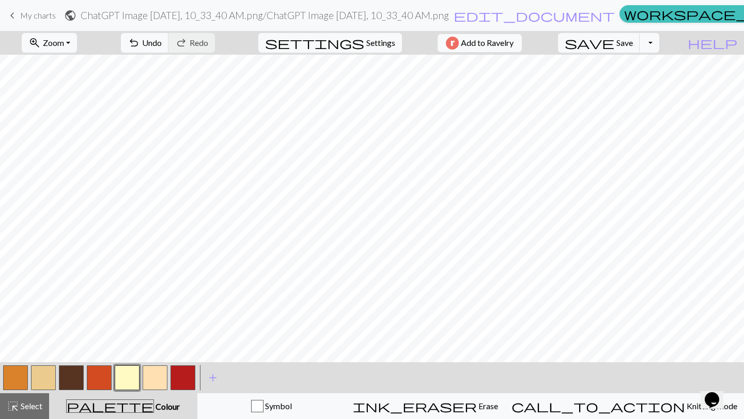
click at [40, 376] on button "button" at bounding box center [43, 378] width 25 height 25
click at [131, 375] on button "button" at bounding box center [127, 378] width 25 height 25
click at [64, 379] on button "button" at bounding box center [71, 378] width 25 height 25
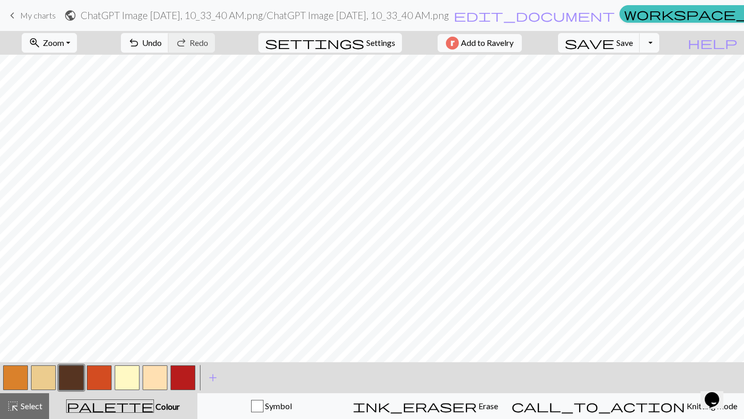
click at [178, 381] on button "button" at bounding box center [182, 378] width 25 height 25
click at [15, 378] on button "button" at bounding box center [15, 378] width 25 height 25
click at [127, 382] on button "button" at bounding box center [127, 378] width 25 height 25
click at [73, 376] on button "button" at bounding box center [71, 378] width 25 height 25
click at [98, 376] on button "button" at bounding box center [99, 378] width 25 height 25
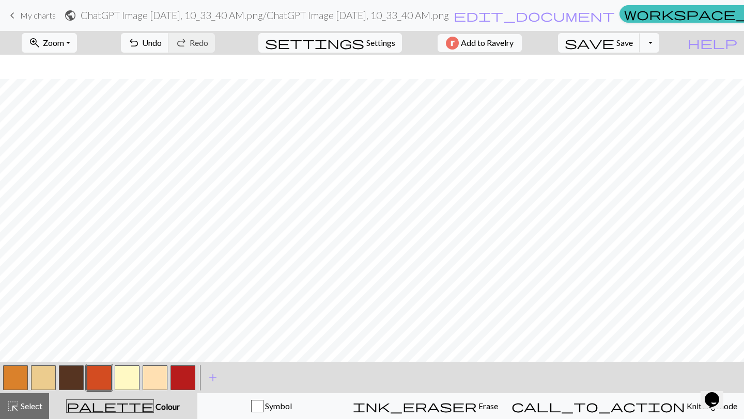
scroll to position [139, 0]
click at [13, 385] on button "button" at bounding box center [15, 378] width 25 height 25
click at [67, 374] on button "button" at bounding box center [71, 378] width 25 height 25
click at [24, 378] on button "button" at bounding box center [15, 378] width 25 height 25
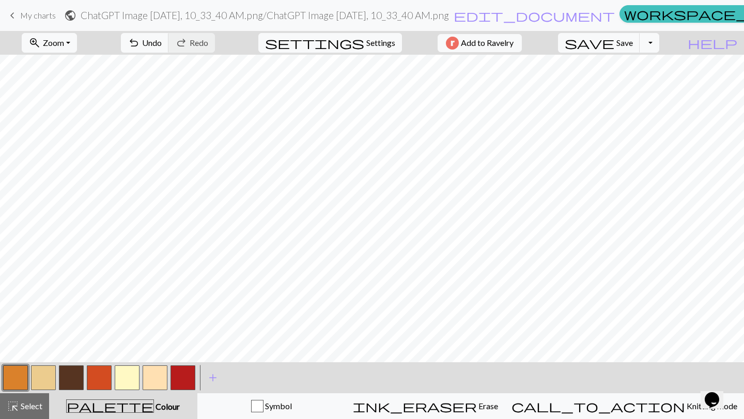
click at [136, 378] on button "button" at bounding box center [127, 378] width 25 height 25
click at [65, 381] on button "button" at bounding box center [71, 378] width 25 height 25
click at [633, 39] on span "Save" at bounding box center [624, 43] width 17 height 10
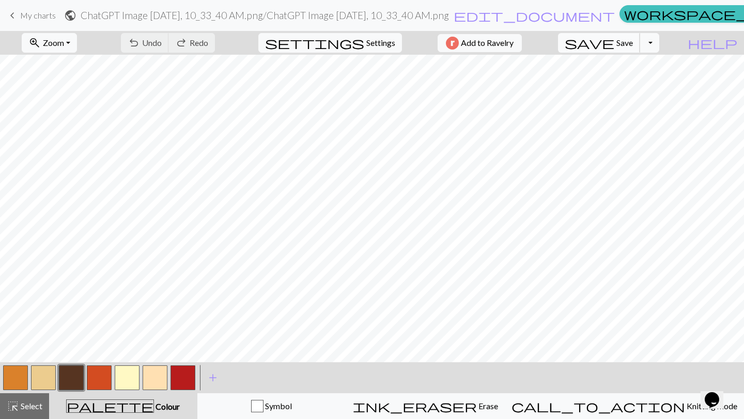
click at [633, 43] on span "Save" at bounding box center [624, 43] width 17 height 10
click at [129, 373] on button "button" at bounding box center [127, 378] width 25 height 25
click at [6, 378] on button "button" at bounding box center [15, 378] width 25 height 25
click at [42, 387] on button "button" at bounding box center [43, 378] width 25 height 25
